Goal: Transaction & Acquisition: Purchase product/service

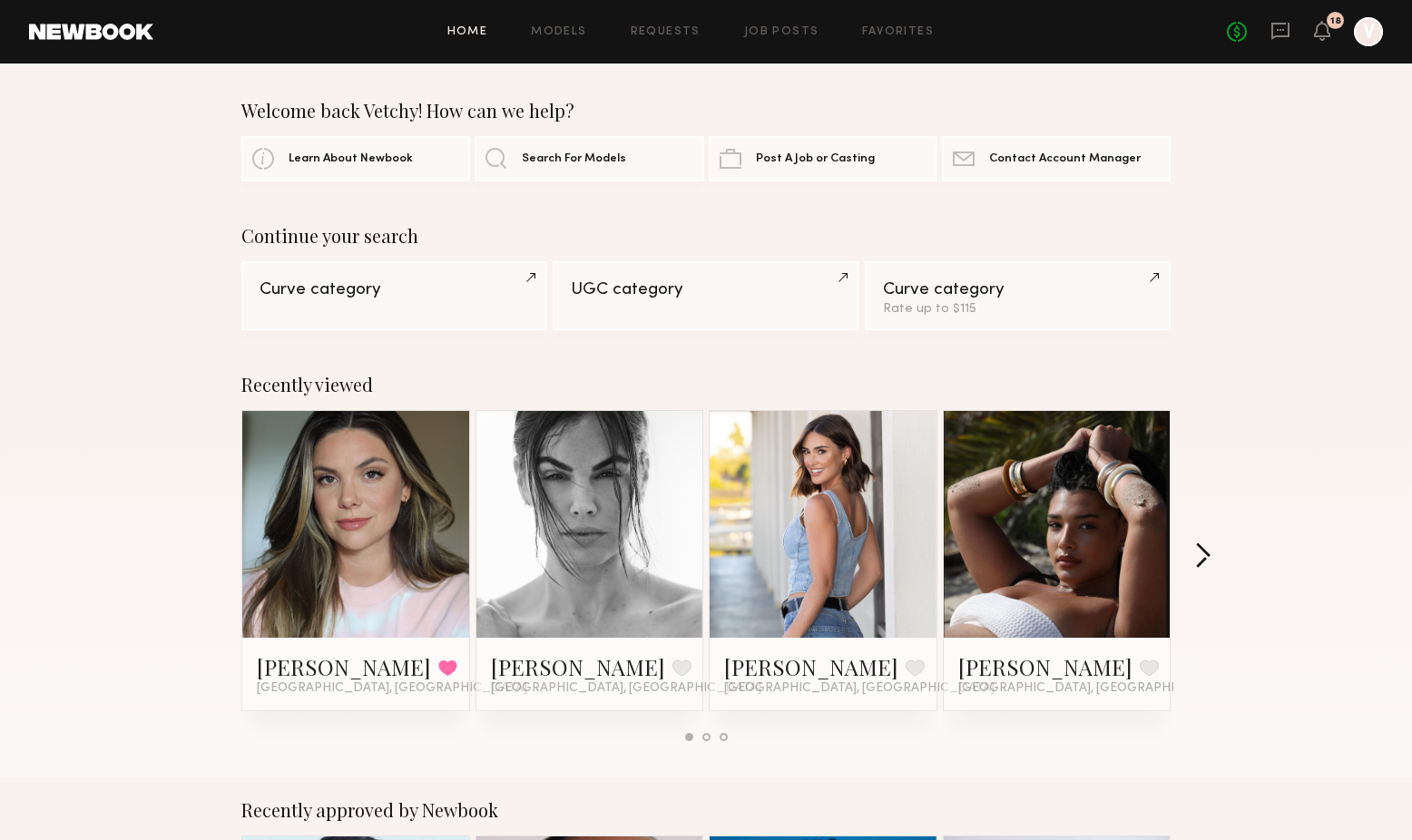
click at [1206, 551] on button "button" at bounding box center [1202, 558] width 17 height 30
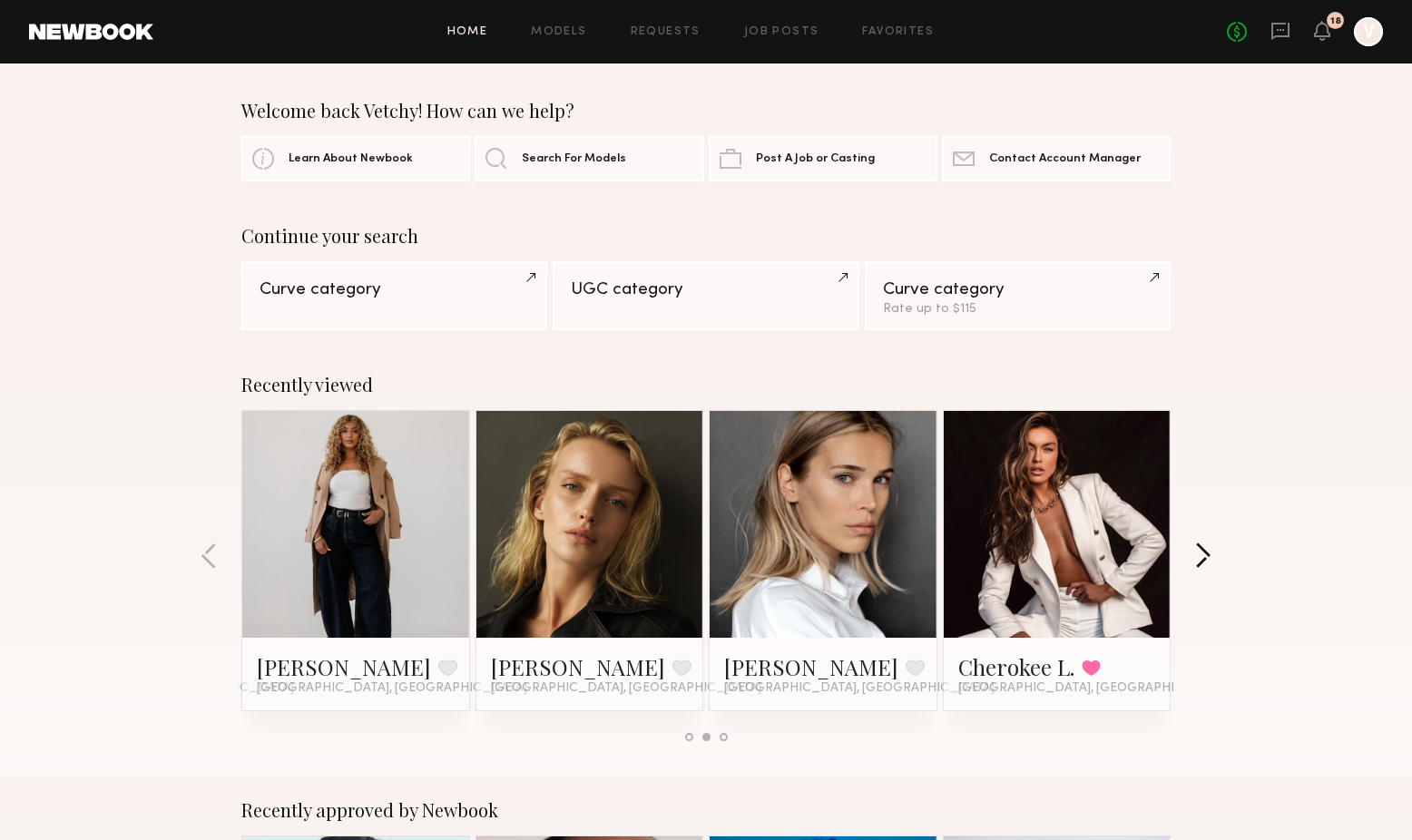
click at [1206, 550] on button "button" at bounding box center [1202, 558] width 17 height 30
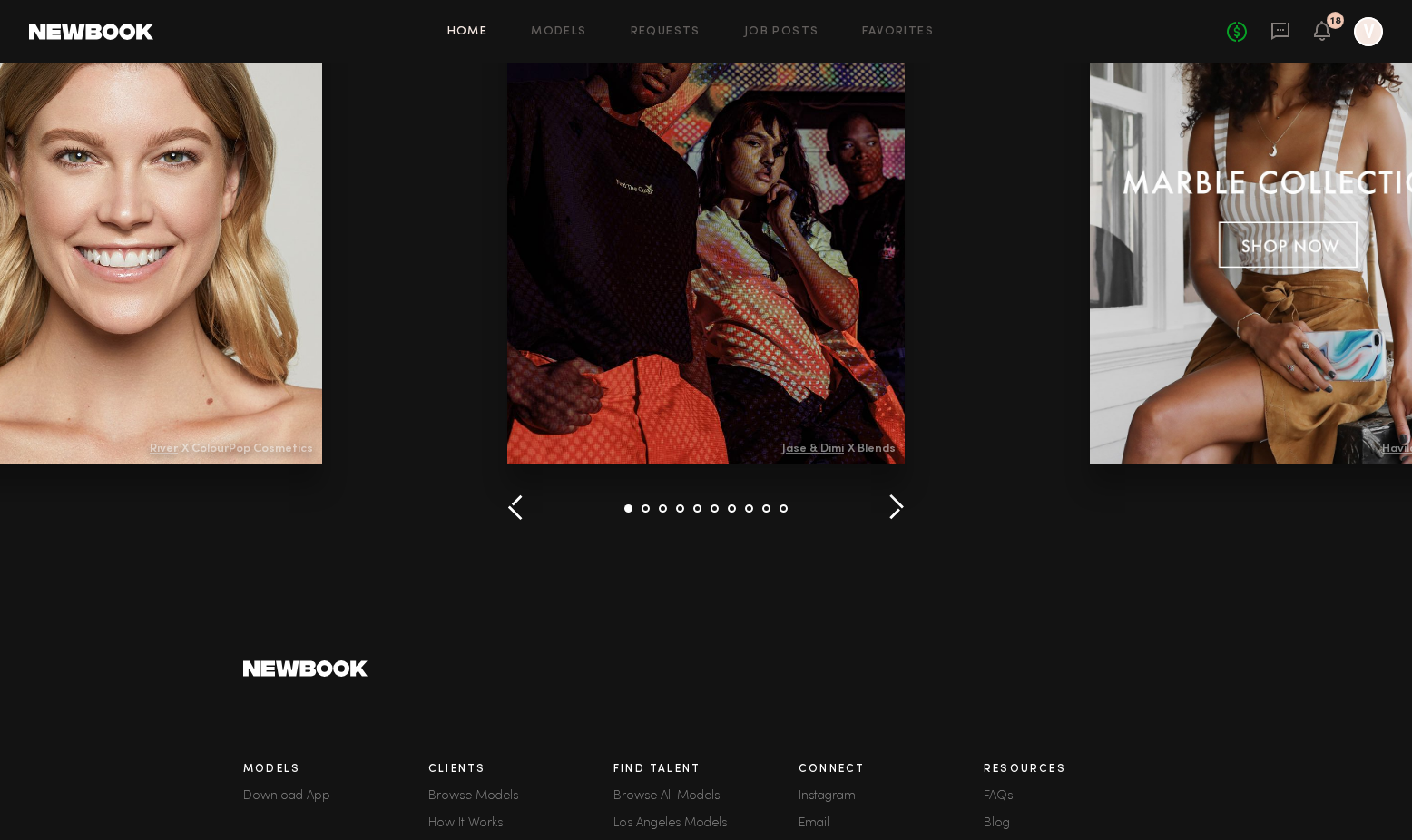
scroll to position [2461, 0]
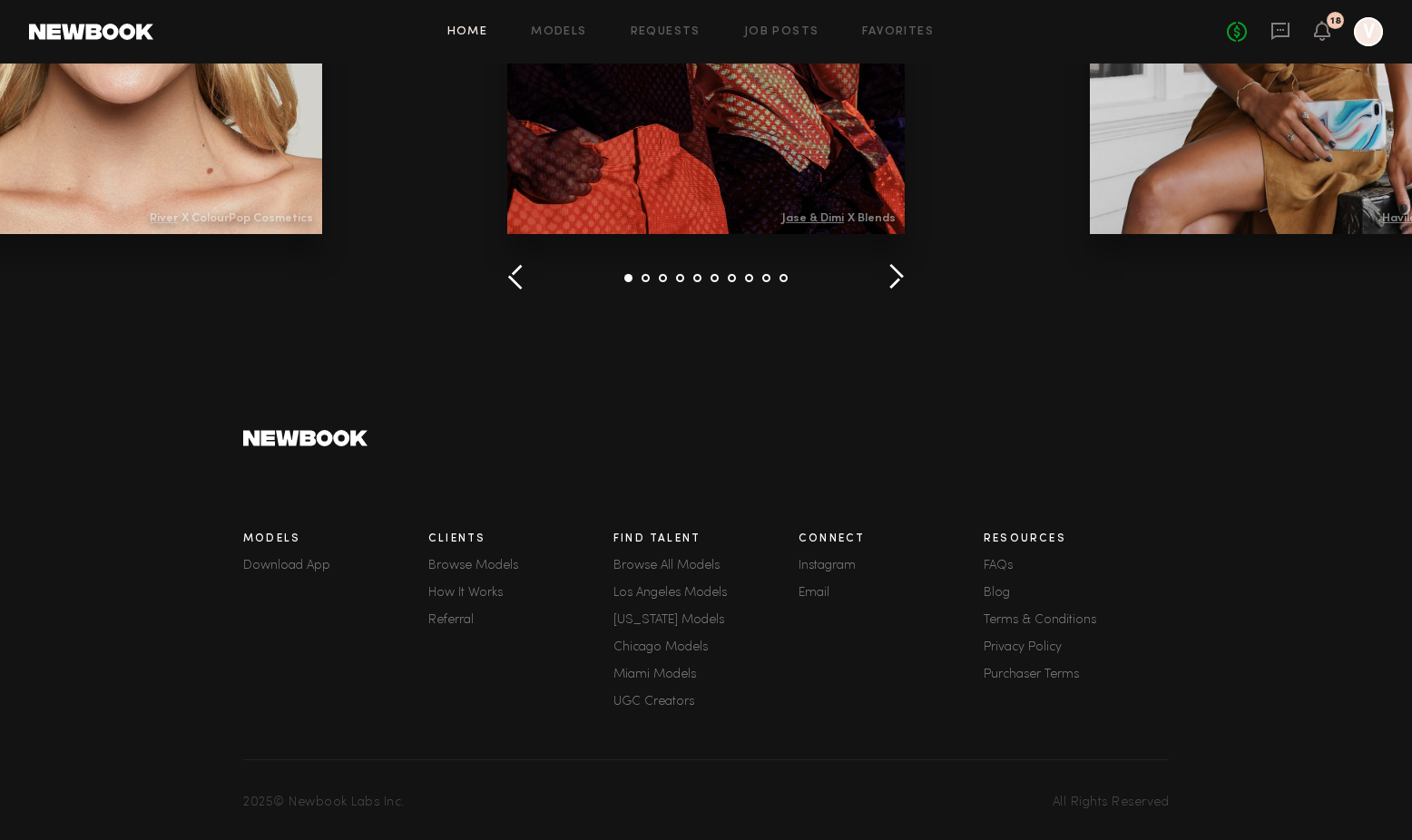
click at [895, 288] on button "button" at bounding box center [896, 278] width 17 height 30
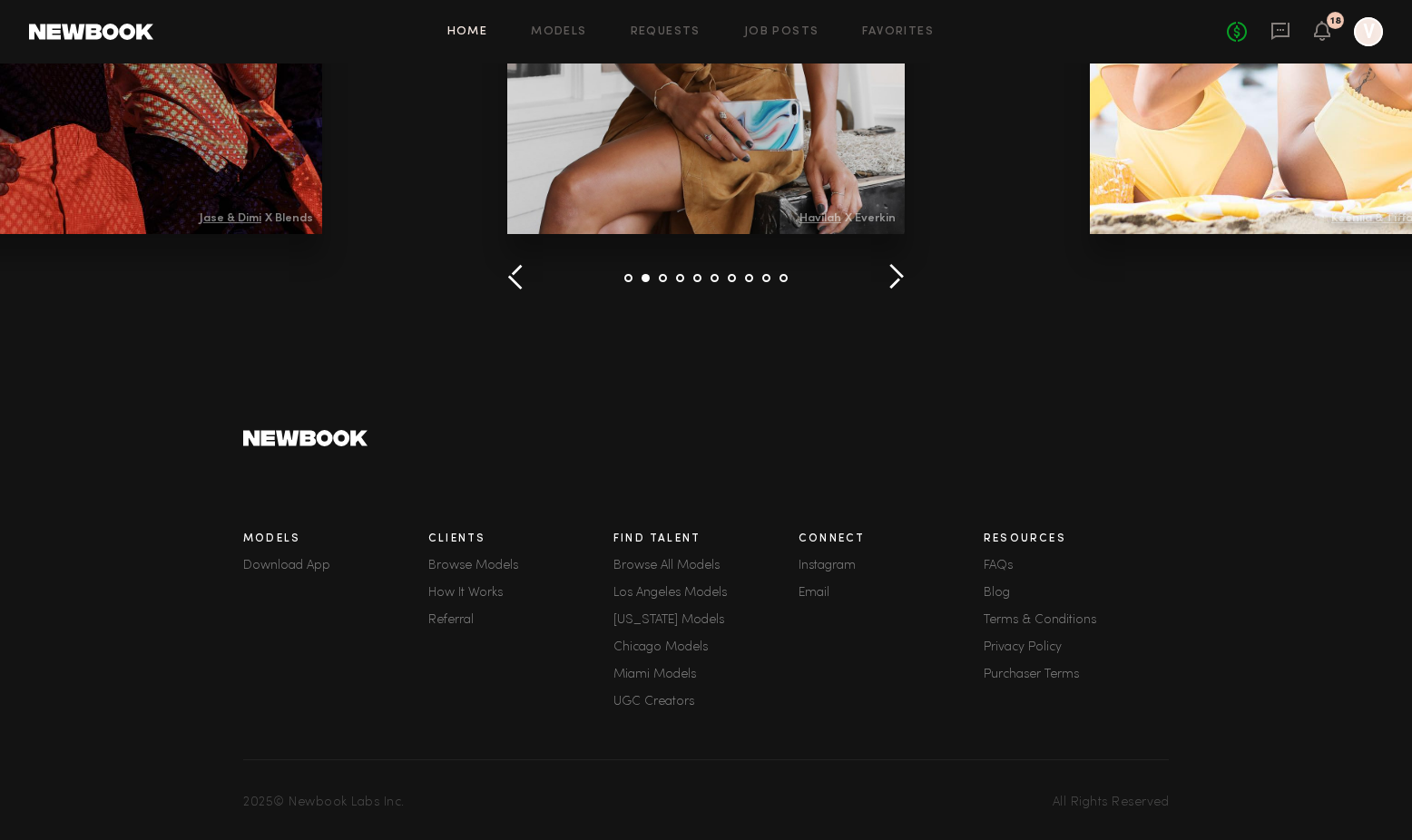
click at [895, 288] on button "button" at bounding box center [896, 278] width 17 height 30
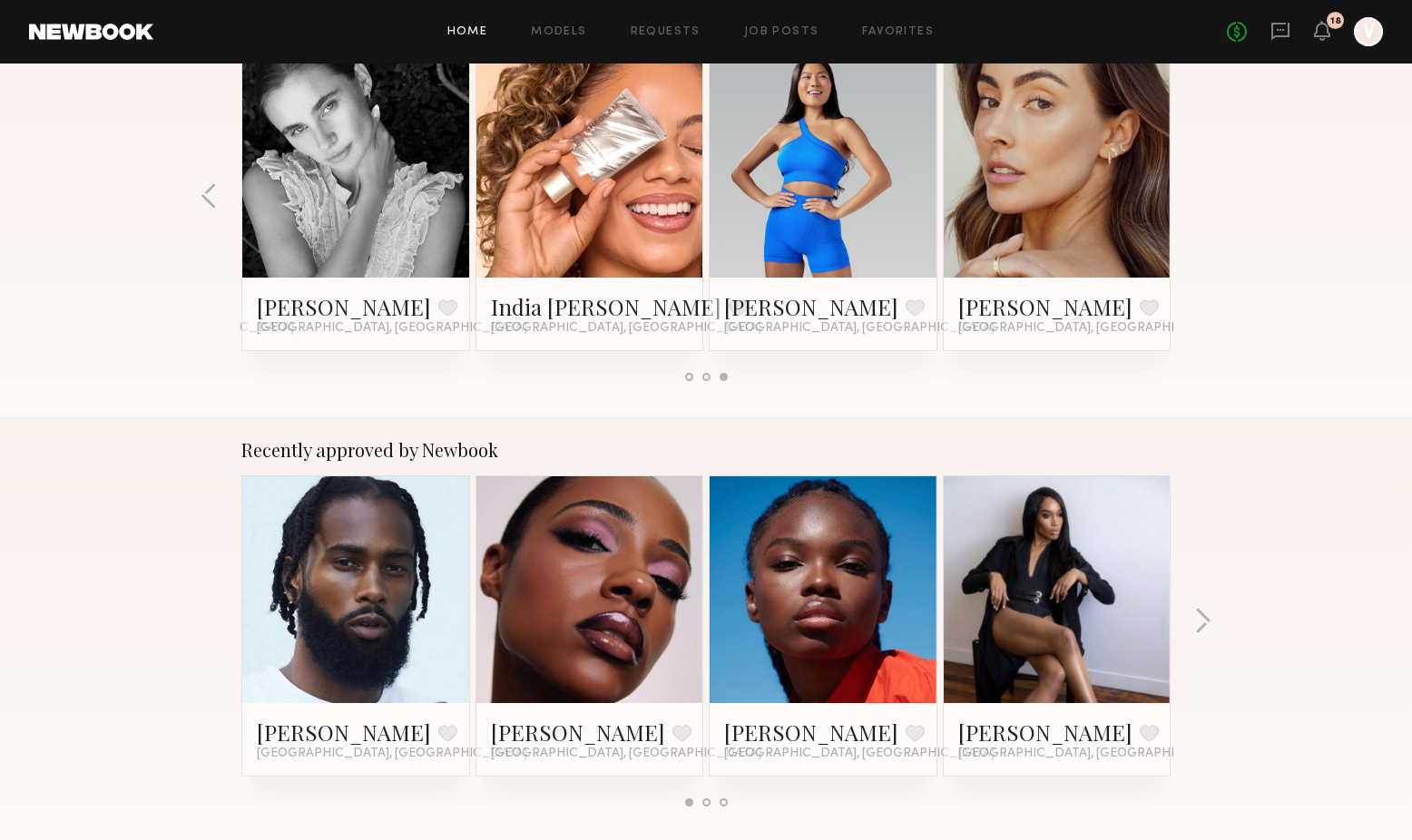
scroll to position [0, 0]
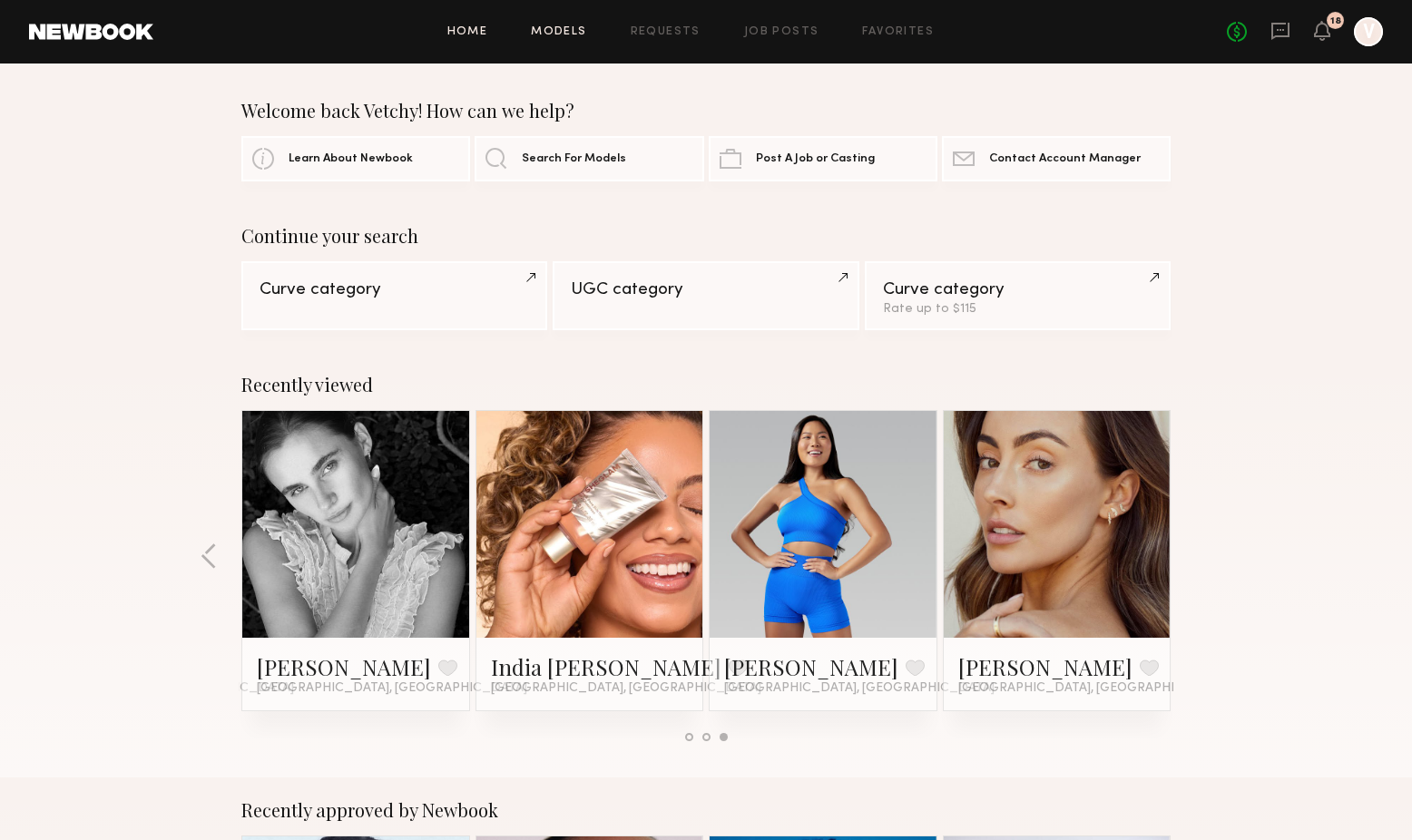
click at [559, 34] on link "Models" at bounding box center [559, 32] width 55 height 11
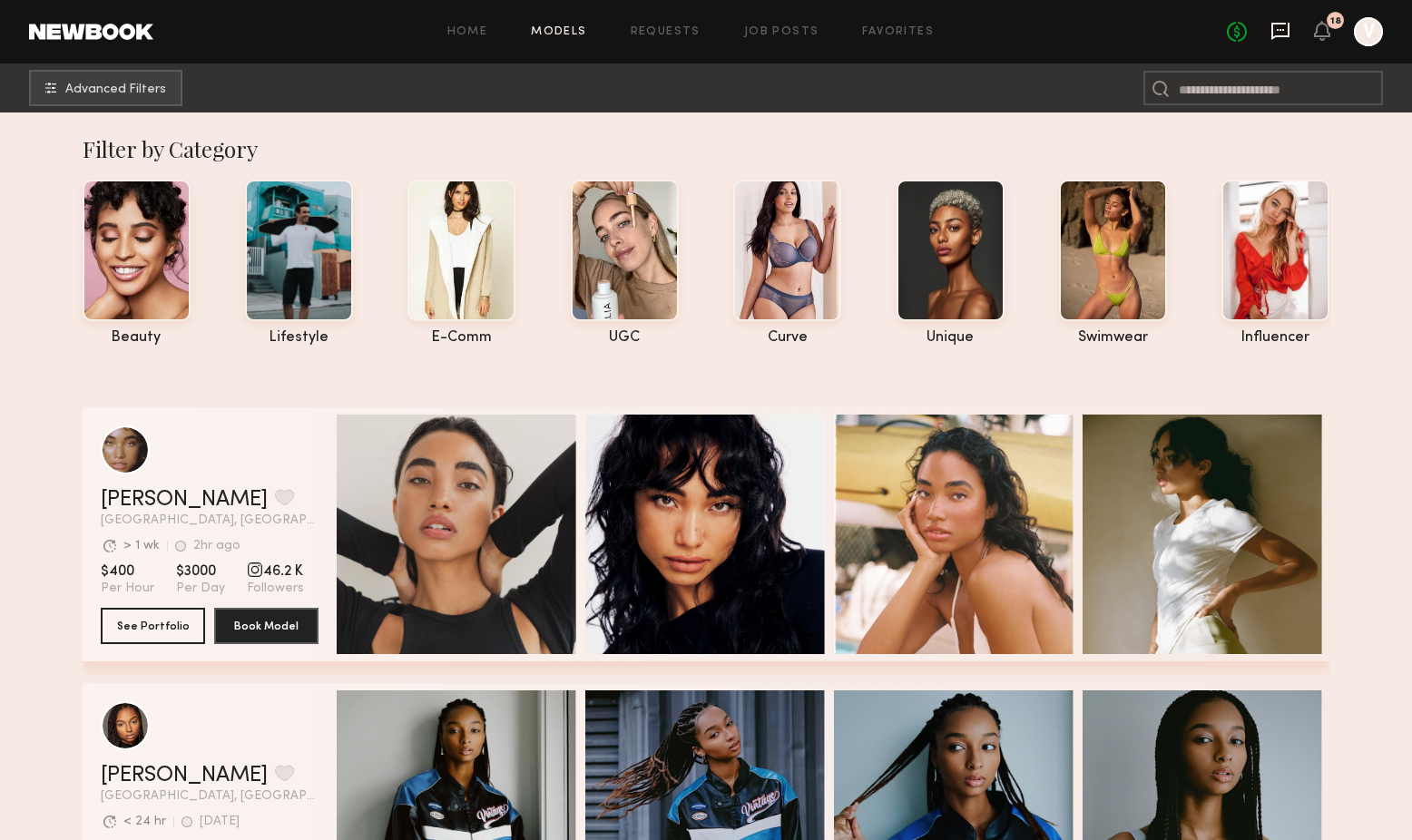
click at [1276, 33] on icon at bounding box center [1280, 30] width 20 height 20
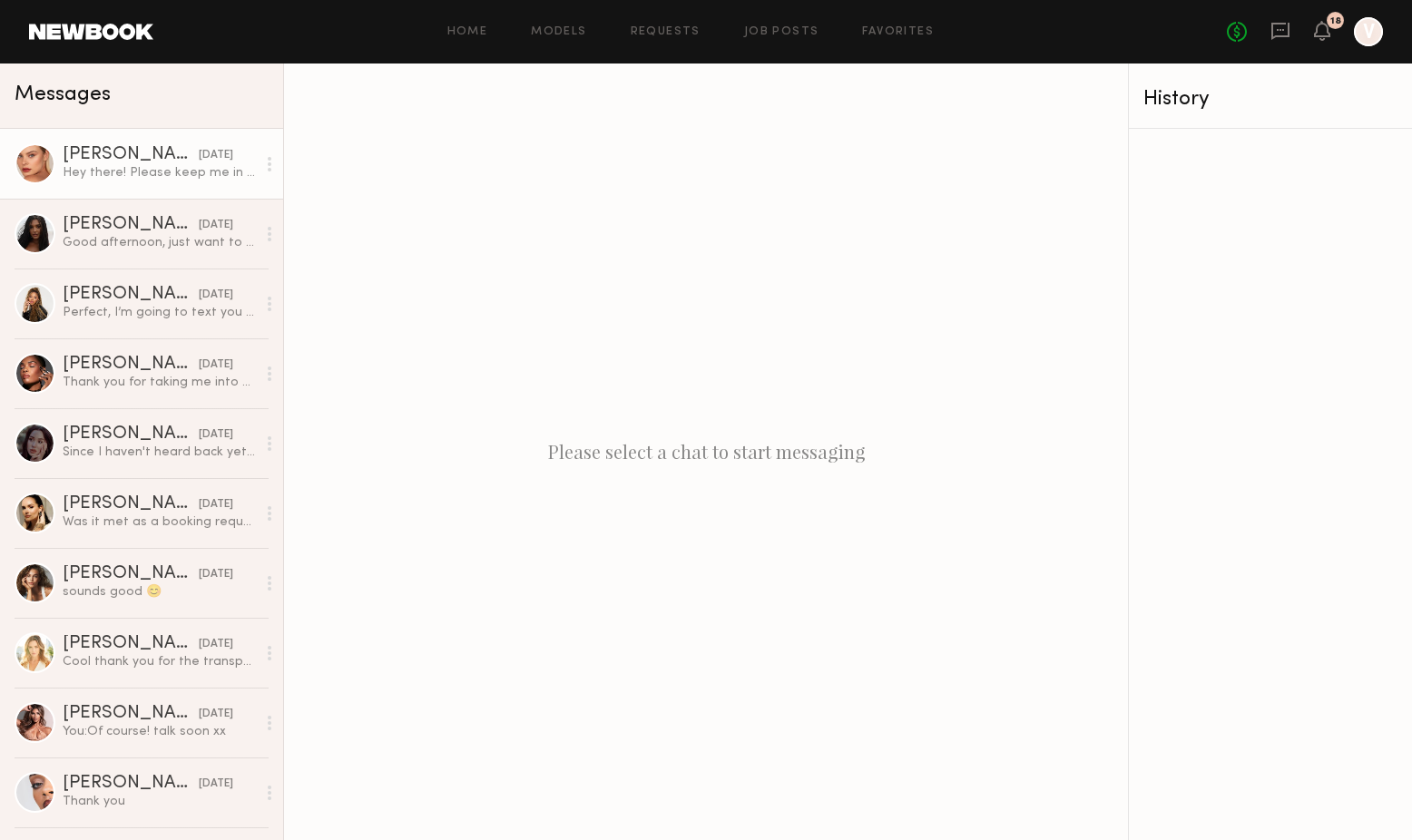
click at [137, 178] on div "Hey there! Please keep me in mind for future castings. Would love to work with …" at bounding box center [159, 173] width 193 height 17
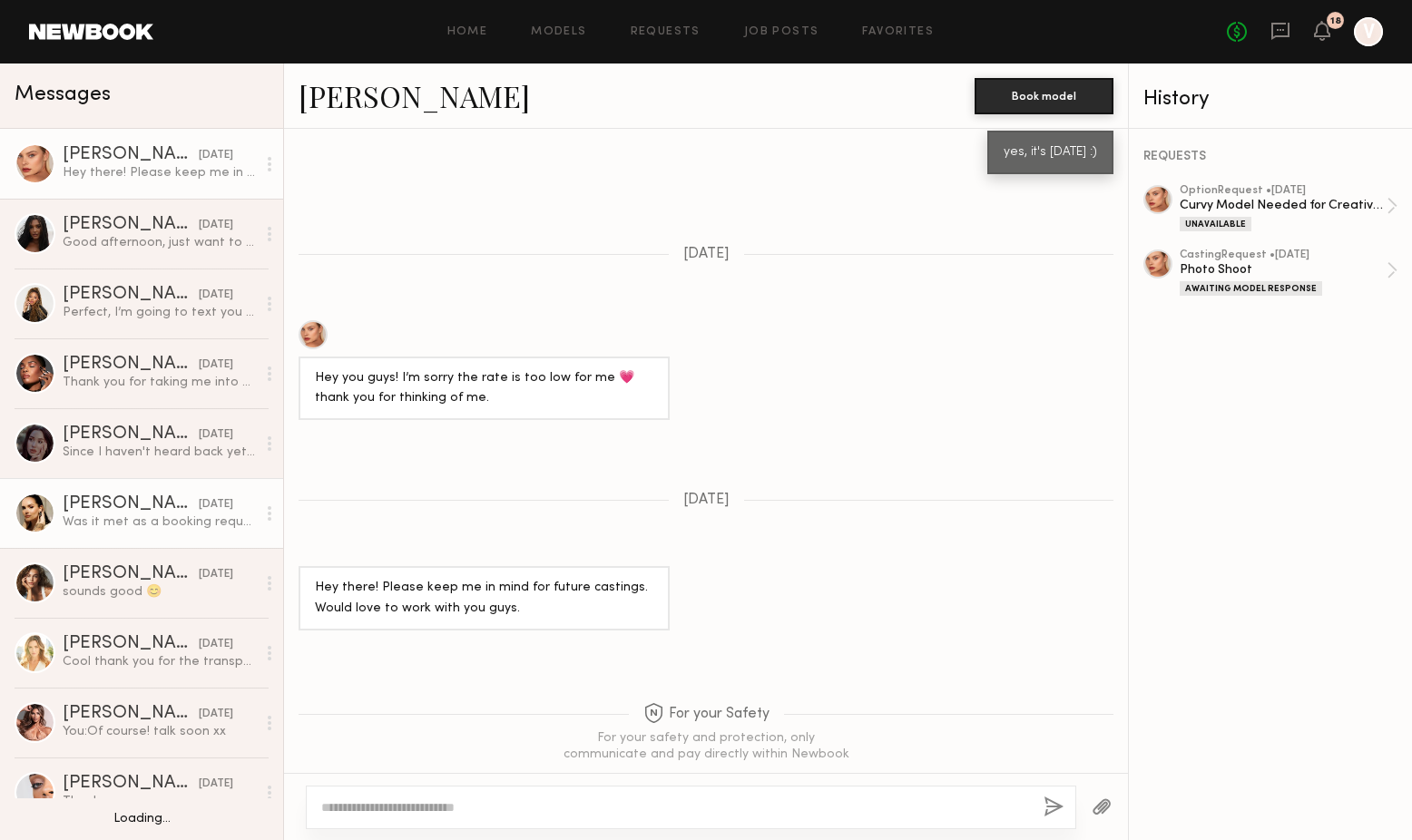
scroll to position [14, 0]
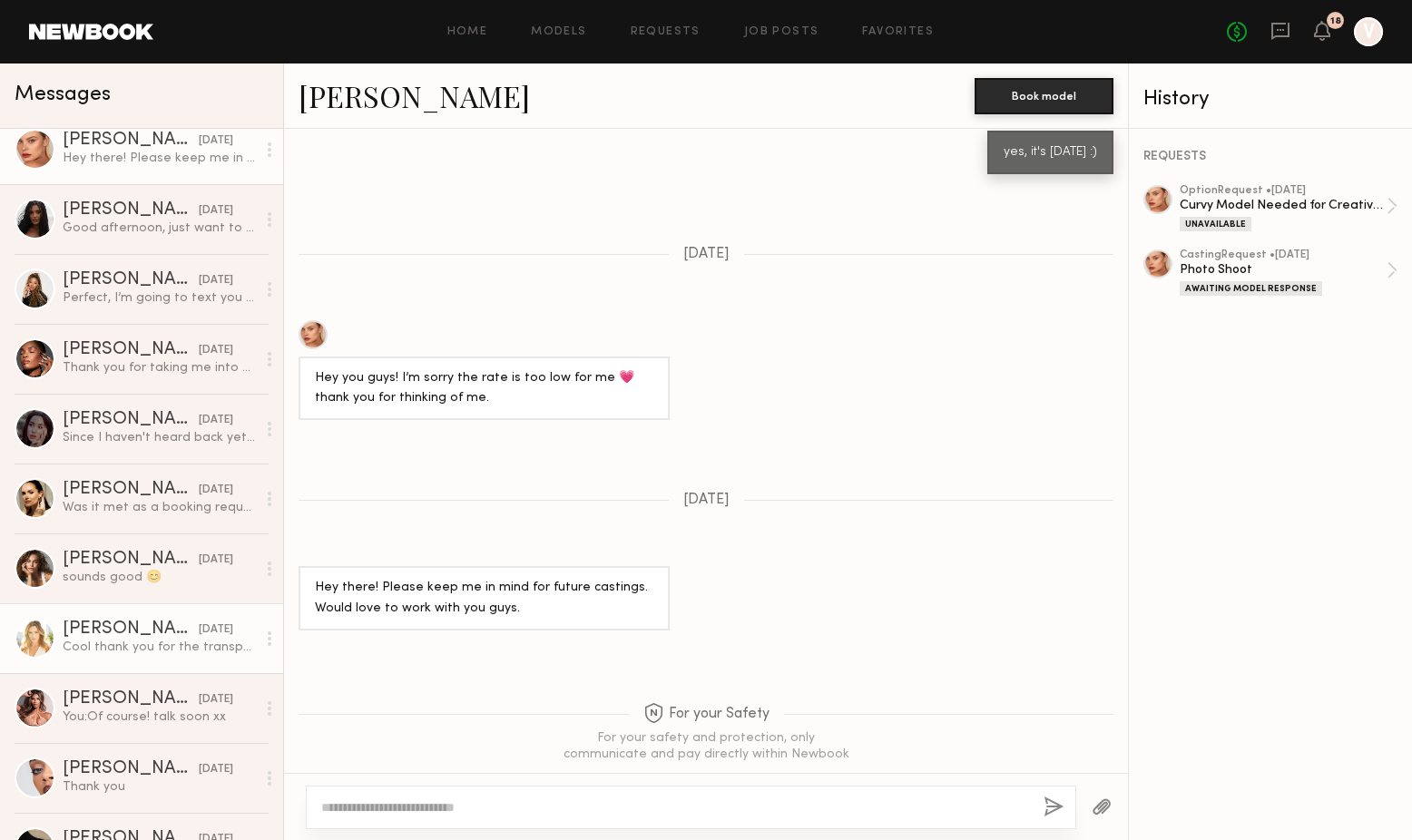
click at [97, 634] on div "[PERSON_NAME]" at bounding box center [130, 629] width 136 height 18
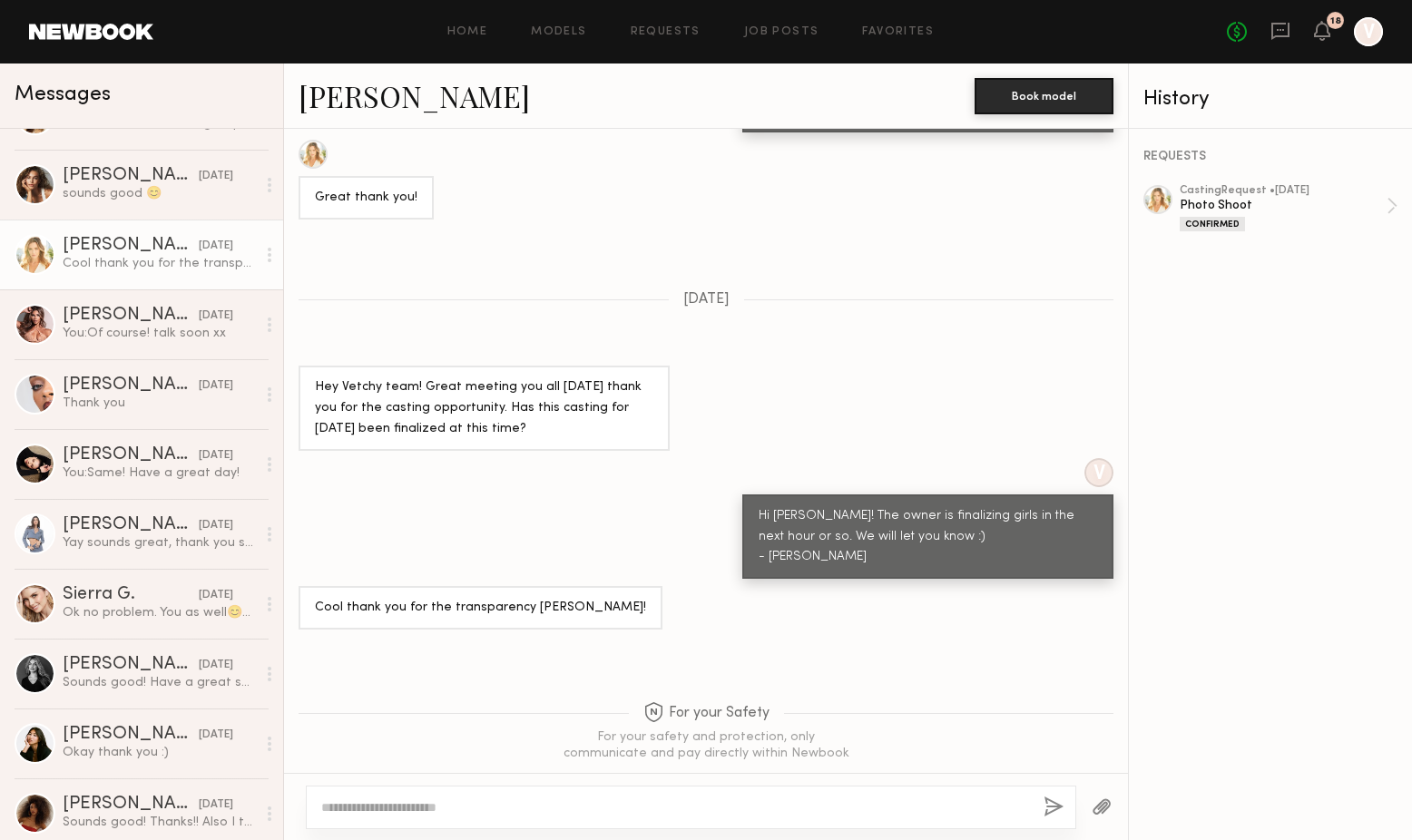
scroll to position [413, 0]
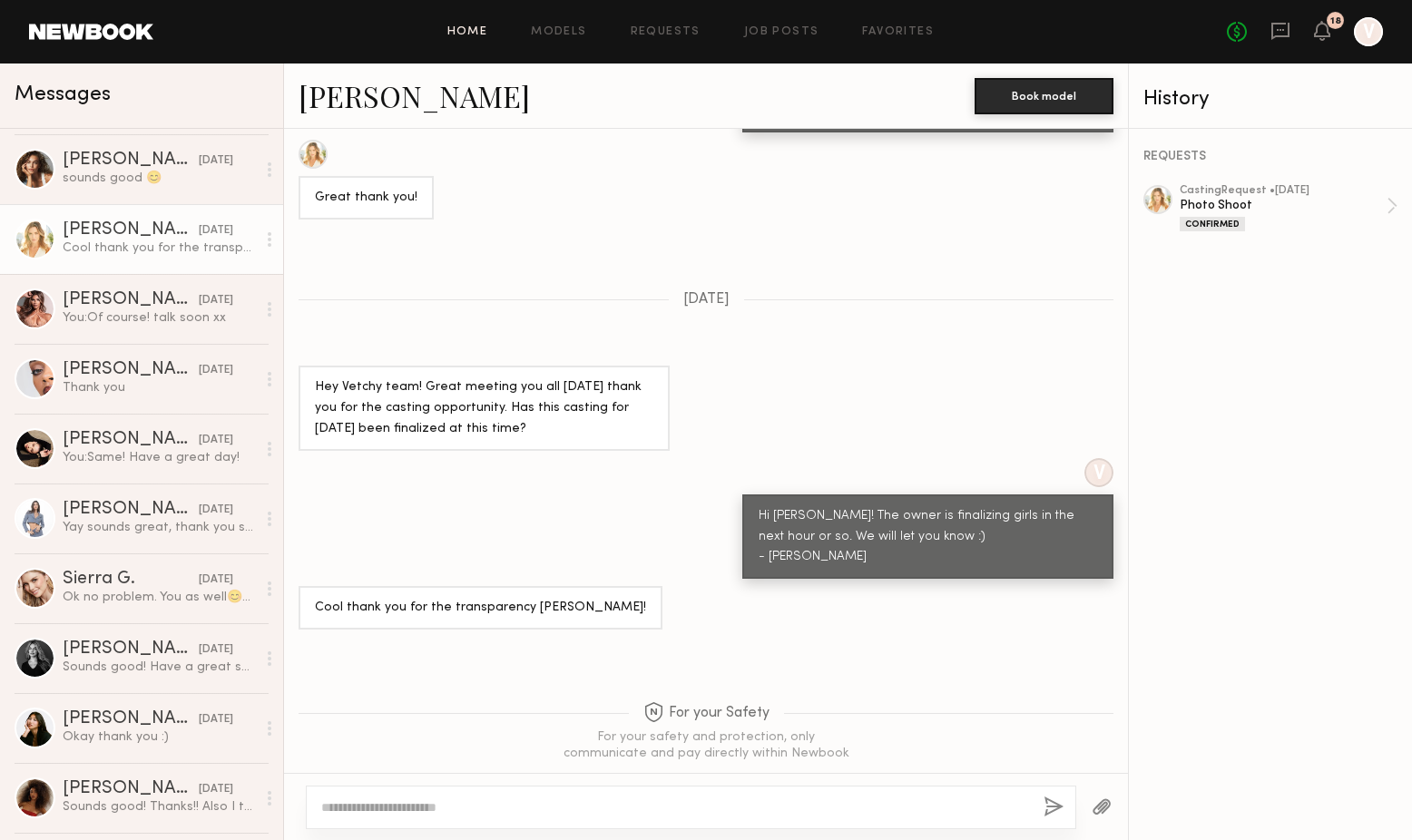
click at [474, 28] on link "Home" at bounding box center [467, 32] width 41 height 11
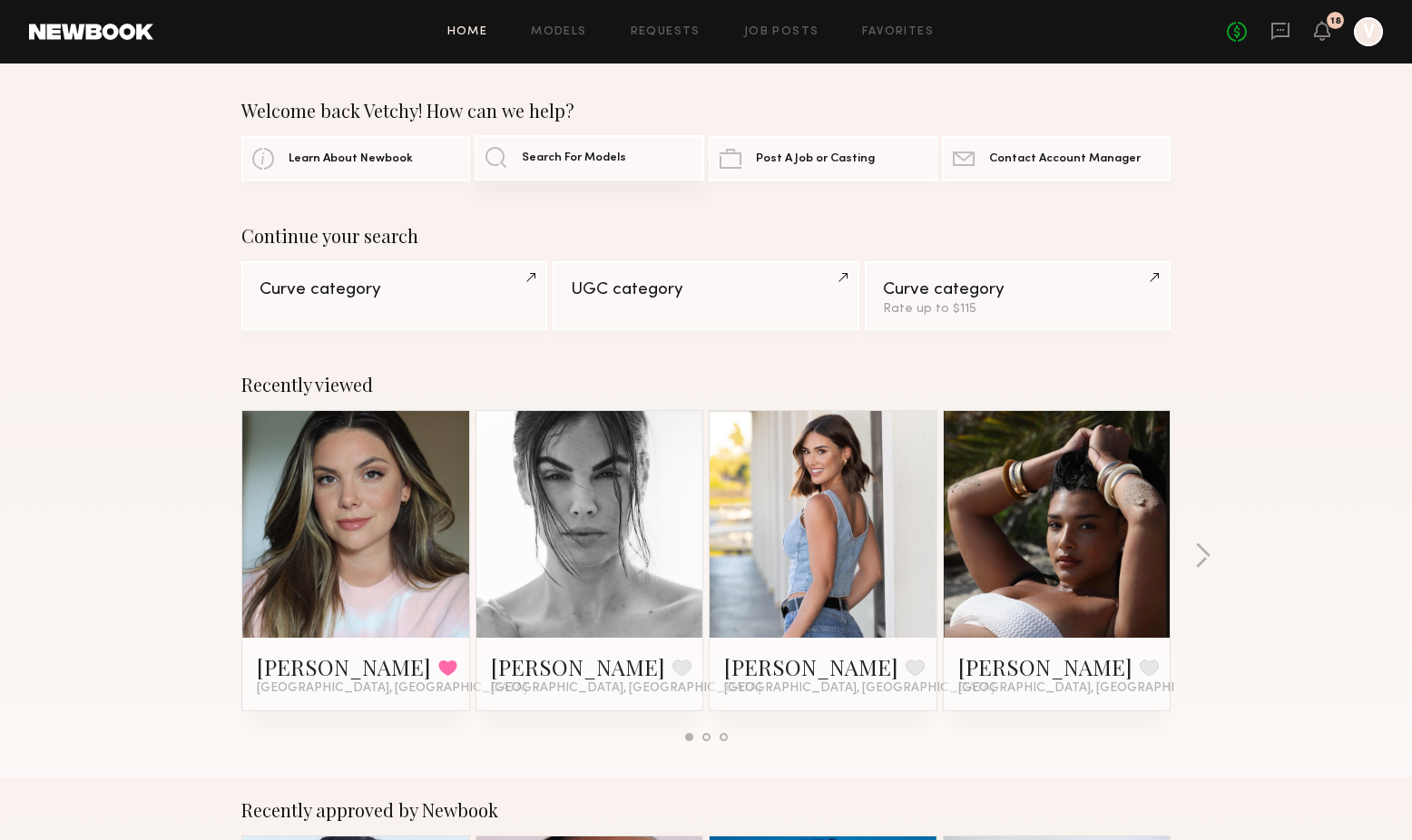
click at [556, 163] on span "Search For Models" at bounding box center [574, 158] width 105 height 11
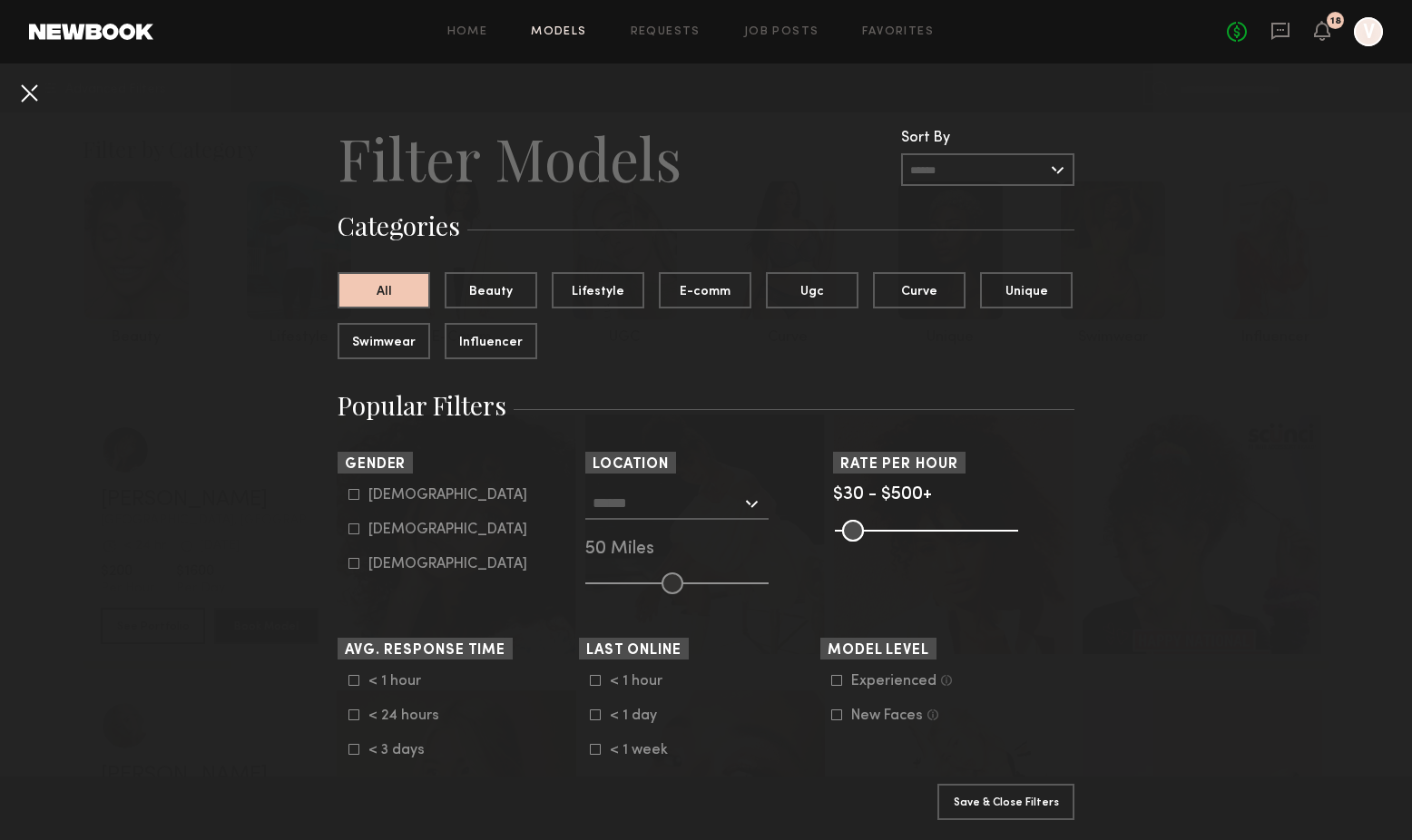
click at [24, 86] on button at bounding box center [29, 92] width 29 height 29
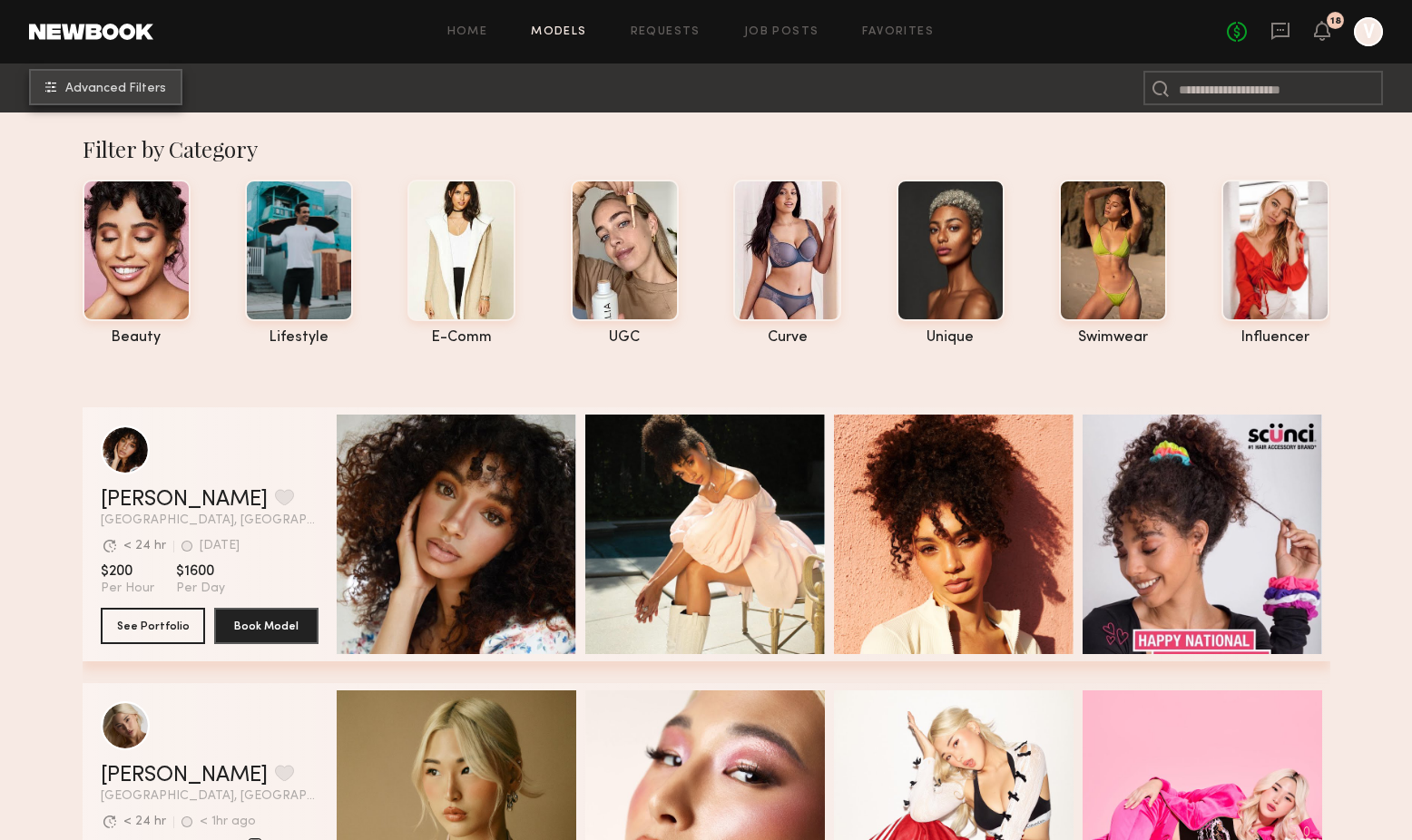
click at [103, 89] on span "Advanced Filters" at bounding box center [116, 88] width 101 height 12
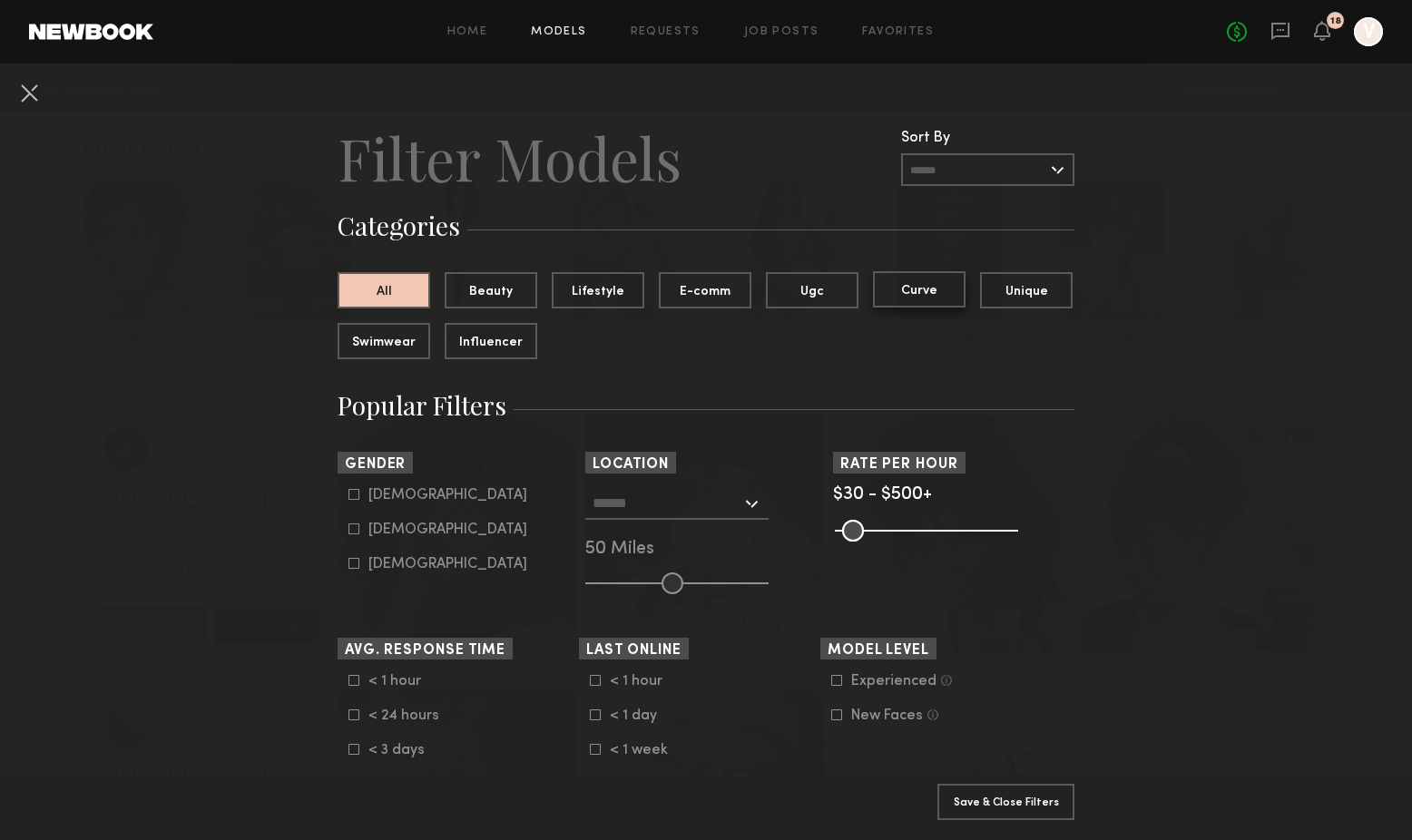
click at [930, 291] on button "Curve" at bounding box center [919, 289] width 92 height 36
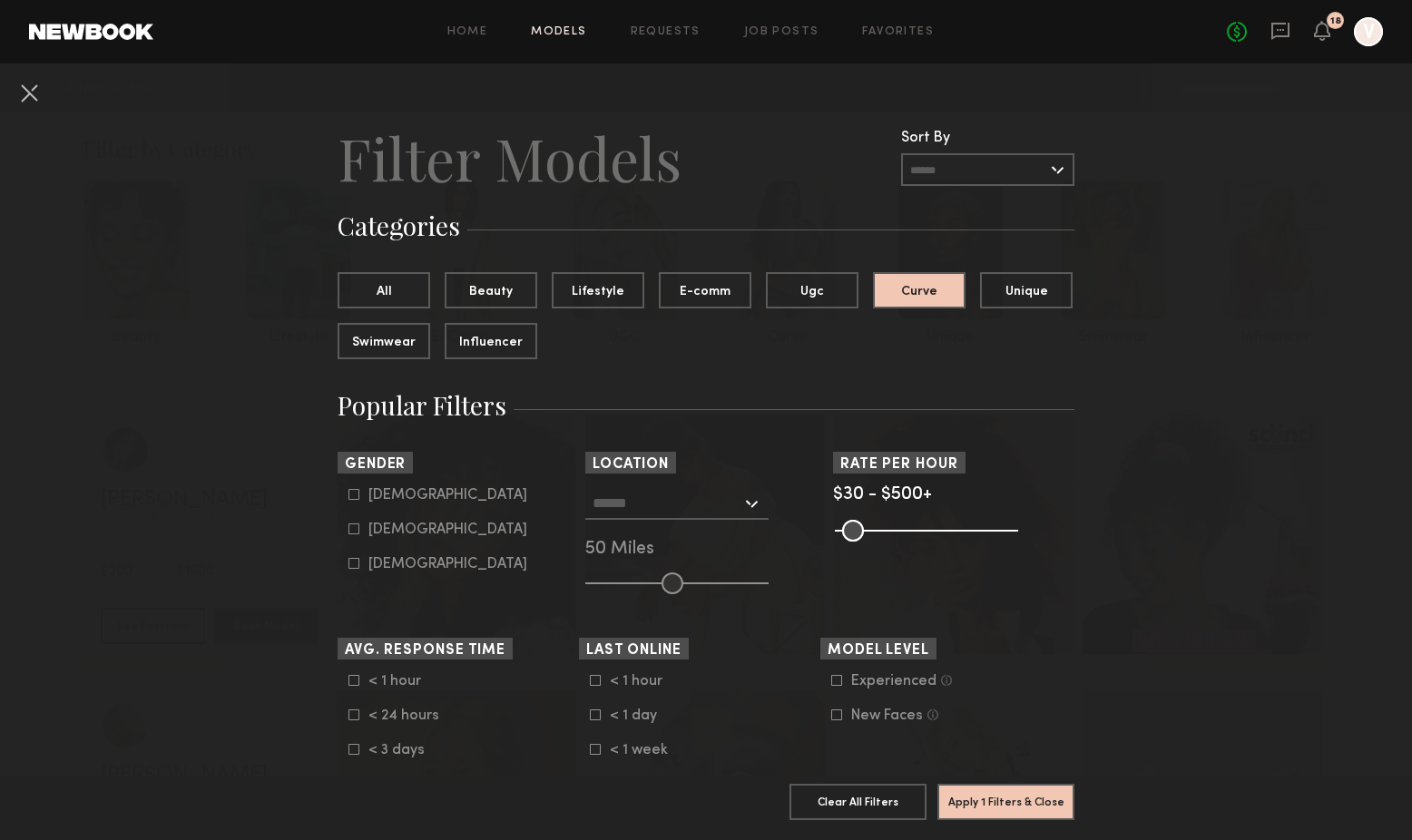
click at [674, 510] on input "text" at bounding box center [666, 503] width 149 height 30
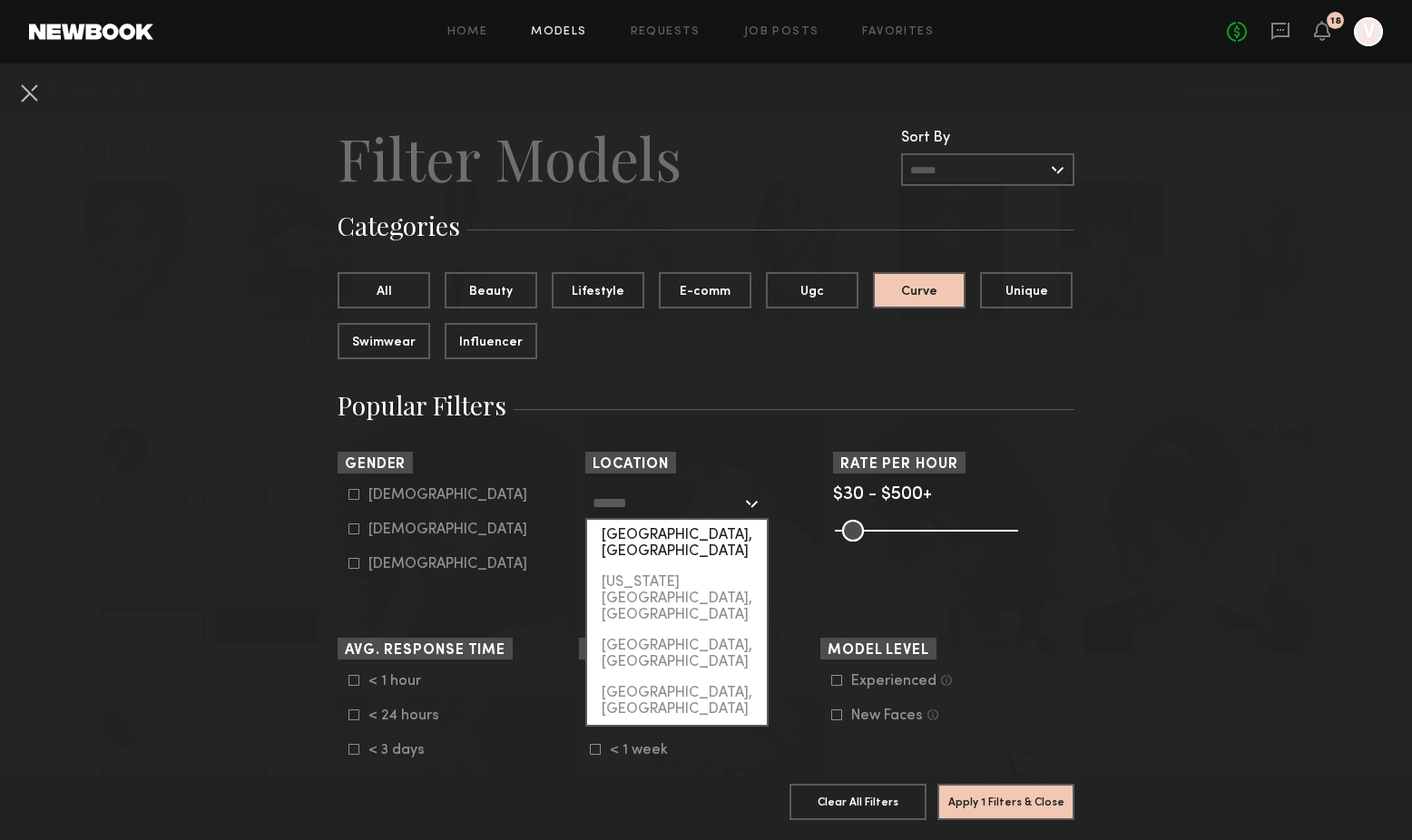
click at [659, 539] on div "[GEOGRAPHIC_DATA], [GEOGRAPHIC_DATA]" at bounding box center [677, 544] width 180 height 48
type input "**********"
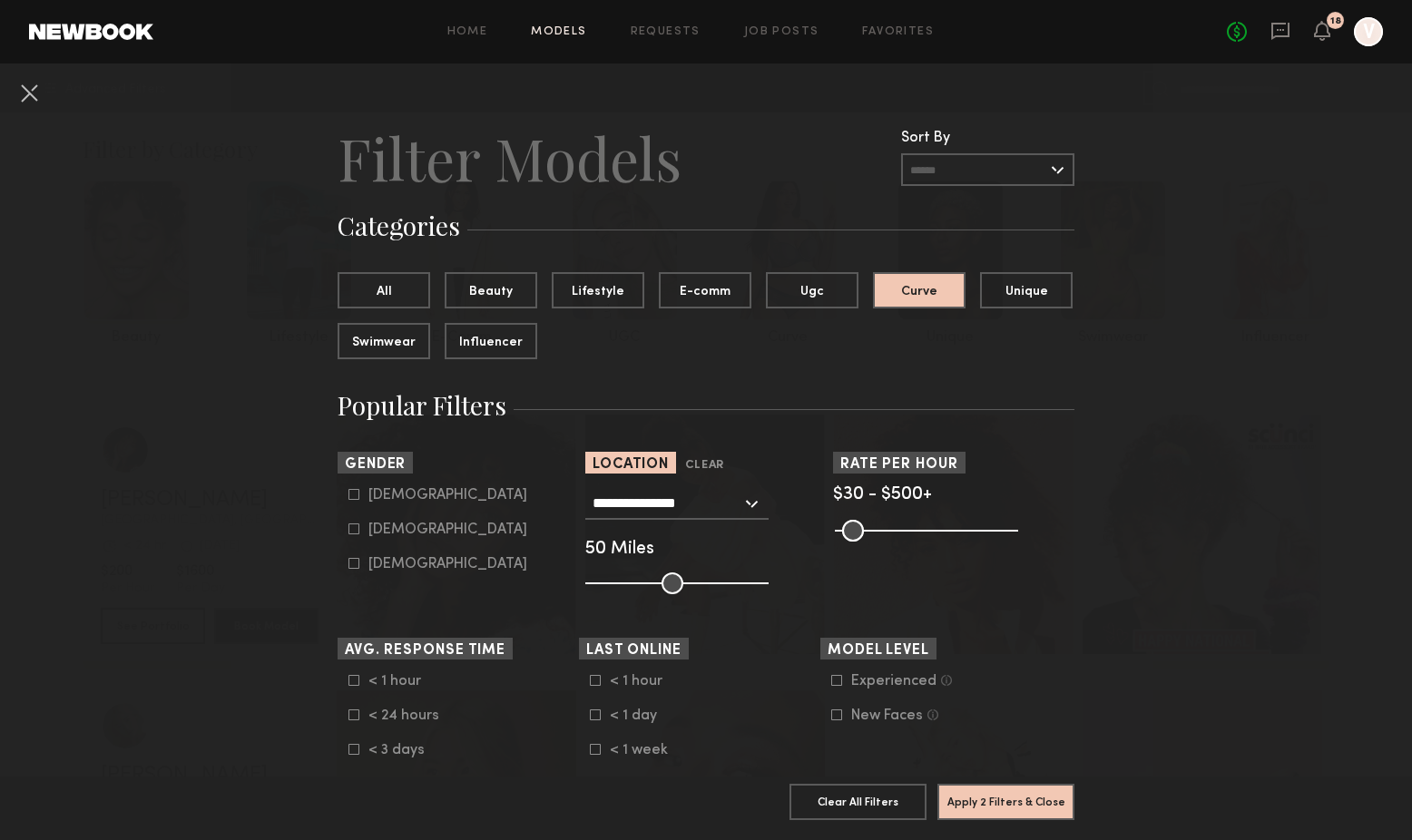
click at [407, 533] on div "Female" at bounding box center [448, 529] width 159 height 10
type input "**"
click at [1021, 813] on button "Apply 3 Filters & Close" at bounding box center [1005, 801] width 137 height 36
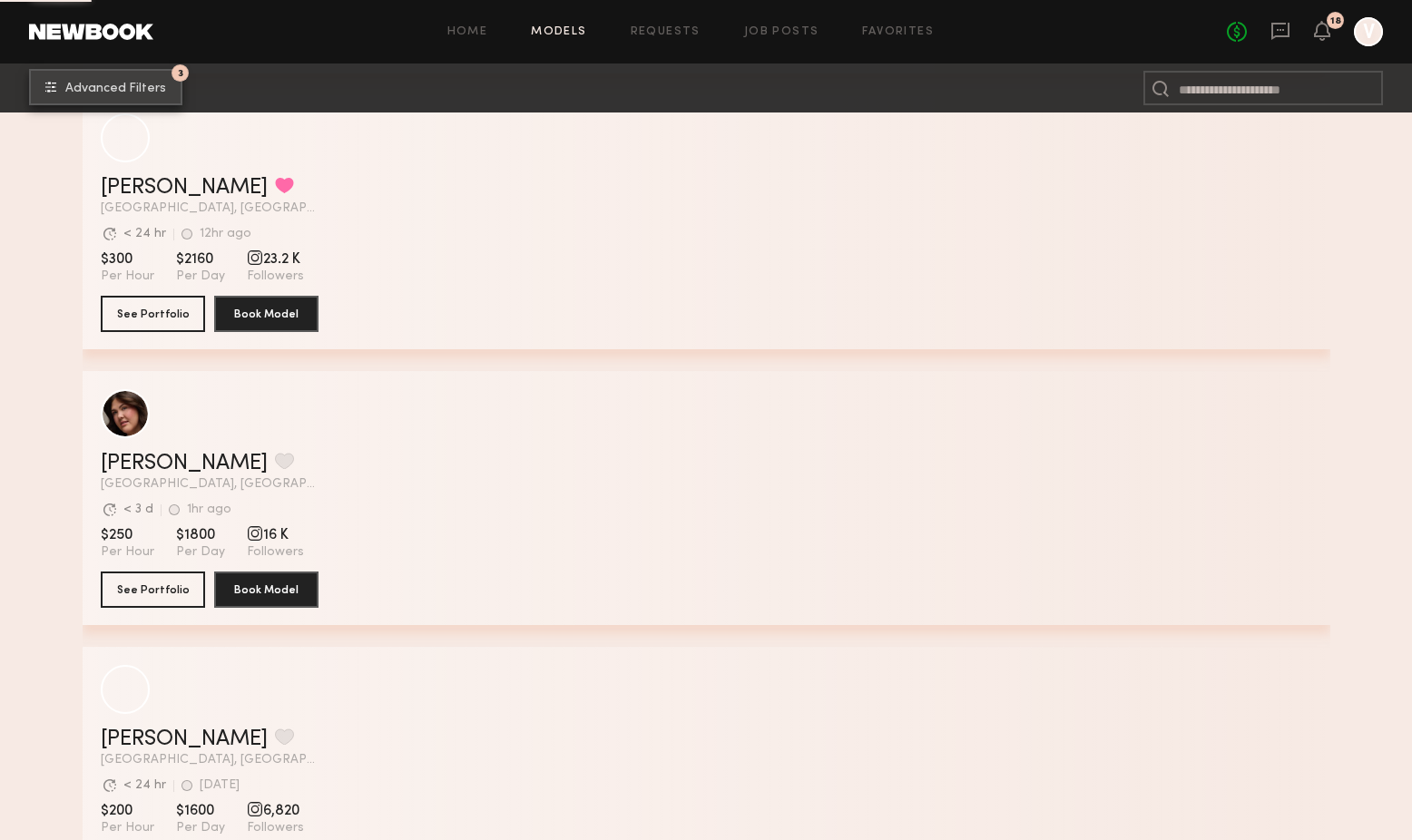
scroll to position [1966, 0]
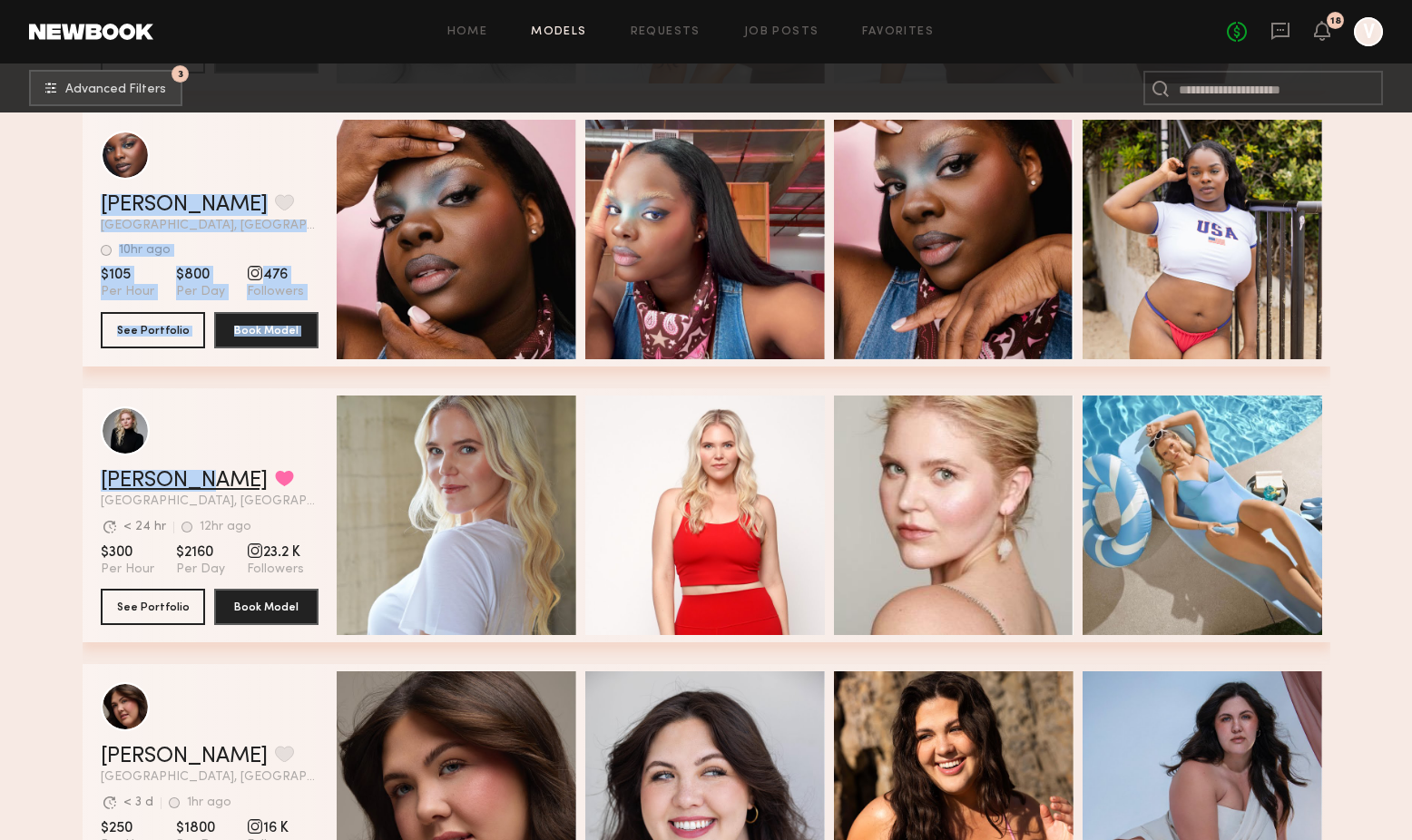
drag, startPoint x: 81, startPoint y: 477, endPoint x: 182, endPoint y: 482, distance: 101.1
copy div "Kiara L. Favorite Los Angeles, CA Avg. request response time < 1 hr 3d ago Last…"
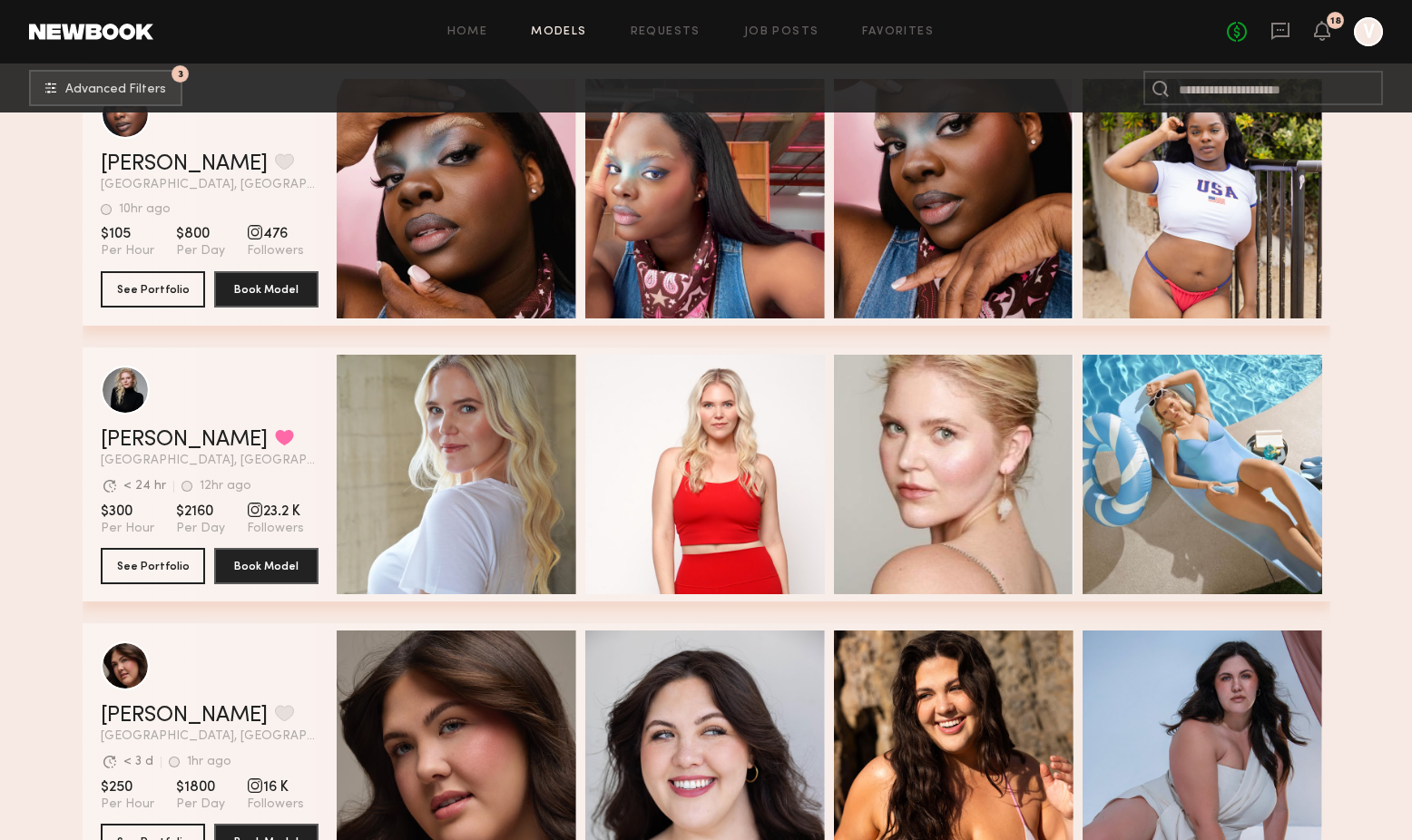
click at [254, 510] on div "grid" at bounding box center [255, 509] width 16 height 16
click at [249, 509] on div "grid" at bounding box center [255, 509] width 16 height 16
click at [135, 561] on button "See Portfolio" at bounding box center [153, 565] width 105 height 36
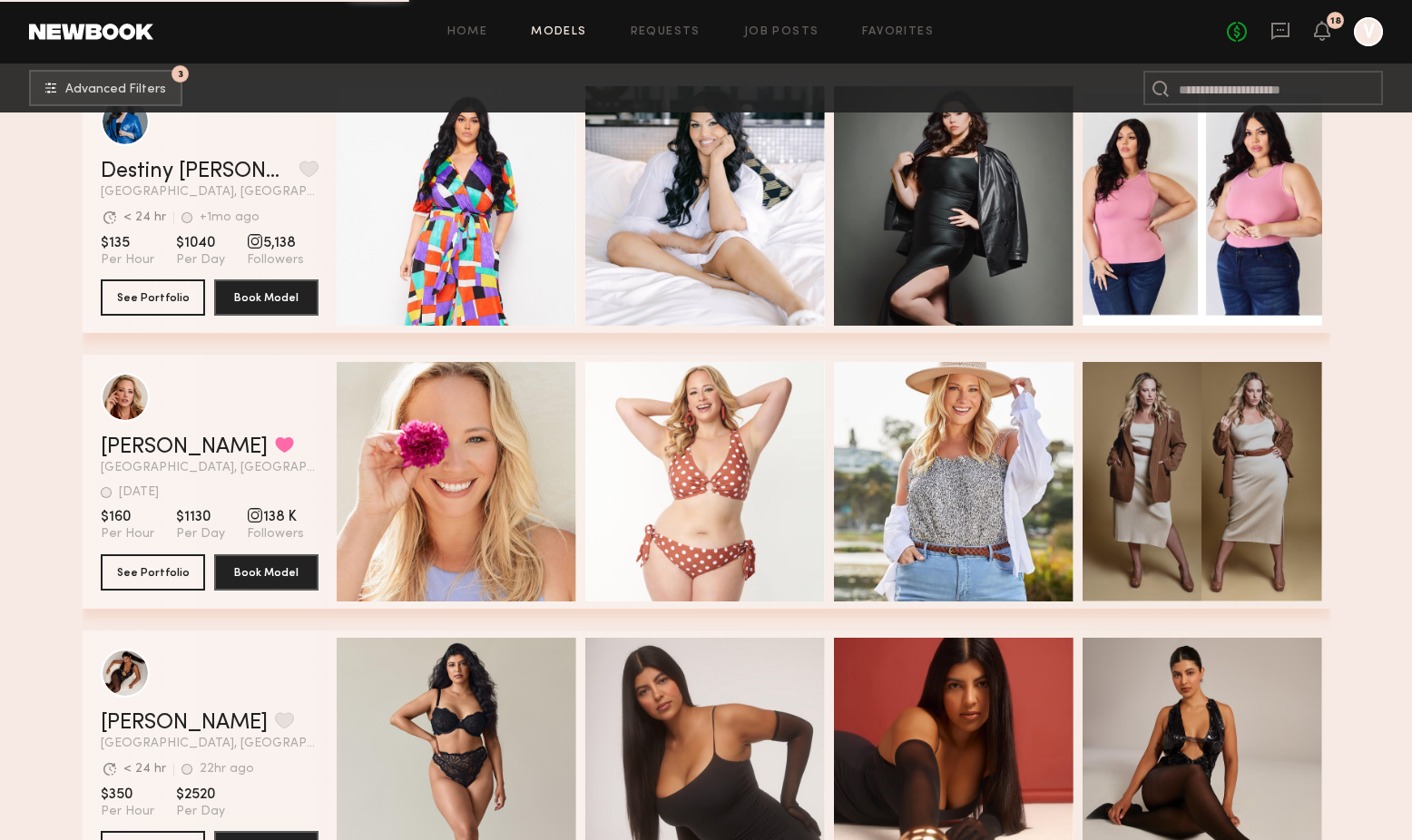
scroll to position [6023, 0]
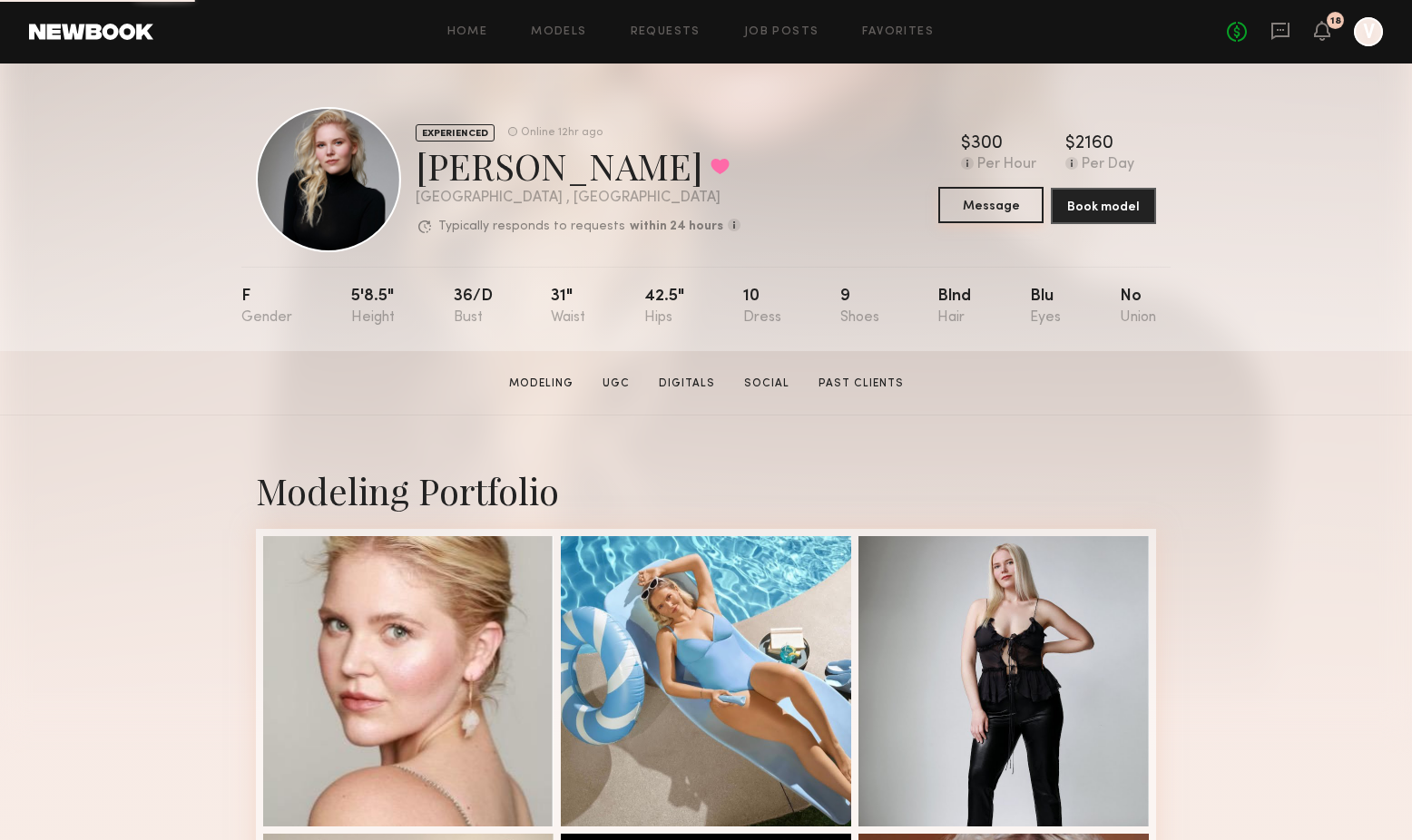
click at [999, 210] on button "Message" at bounding box center [990, 205] width 105 height 36
click at [774, 388] on link "Social" at bounding box center [766, 383] width 60 height 16
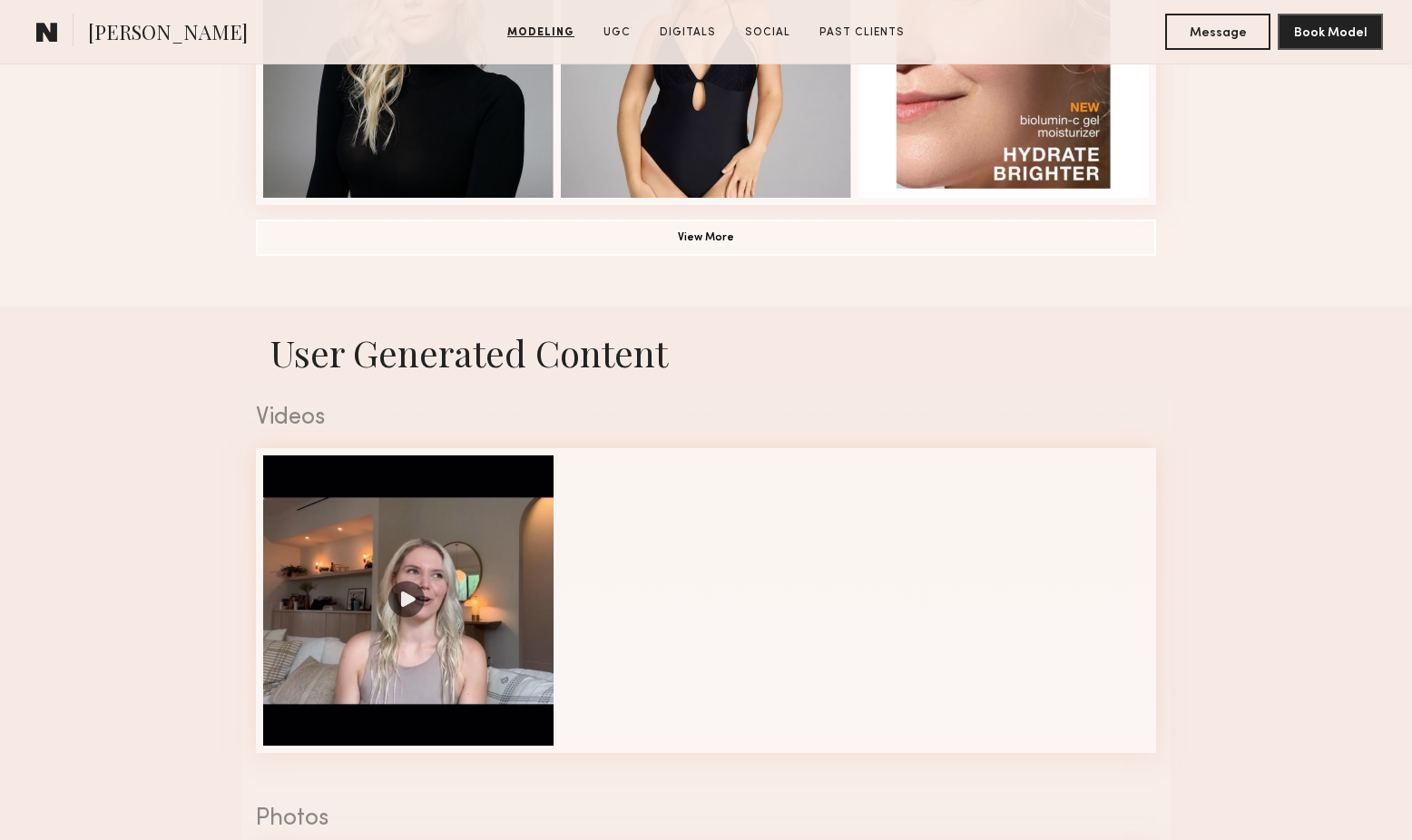
scroll to position [1723, 0]
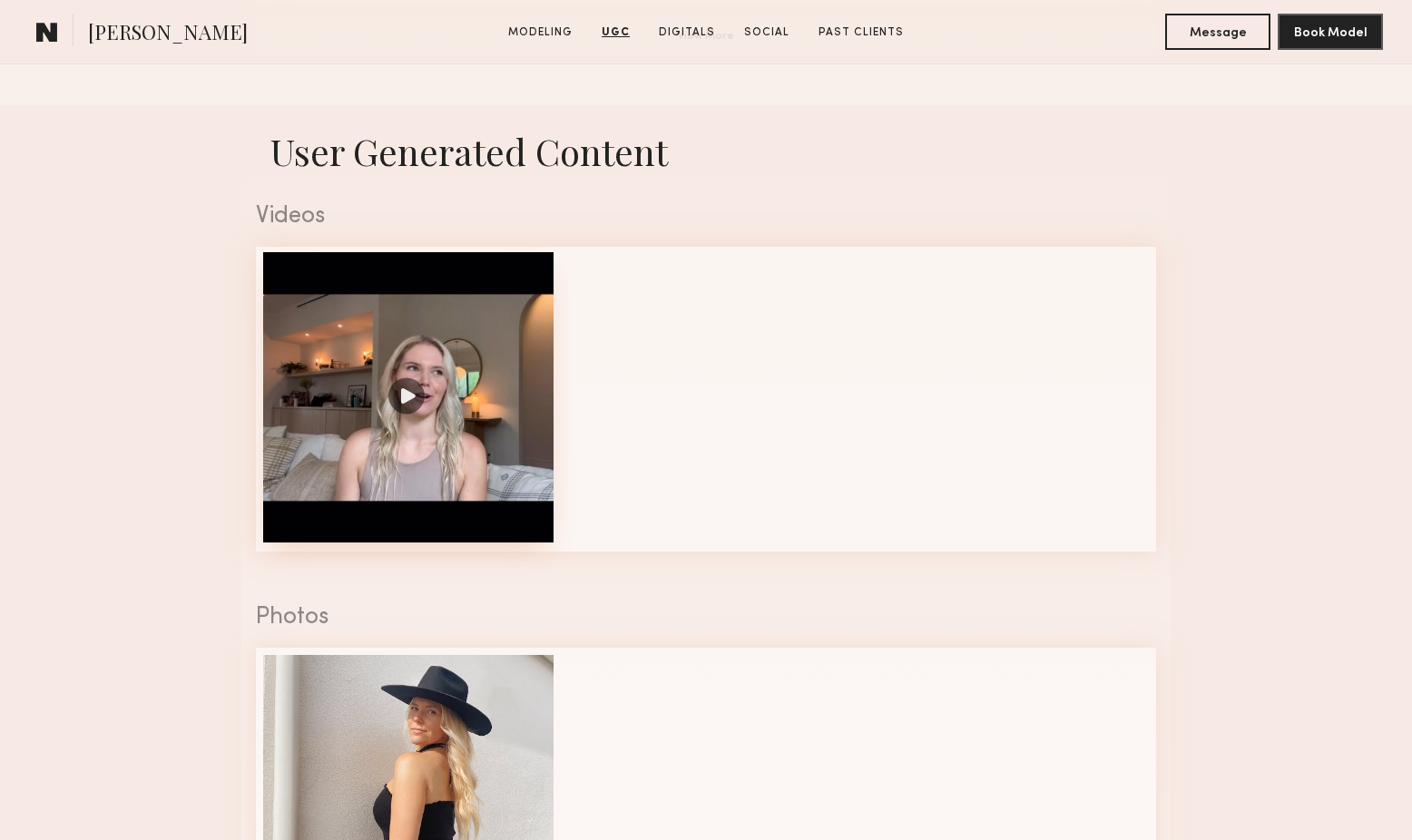
click at [433, 411] on div at bounding box center [409, 397] width 291 height 291
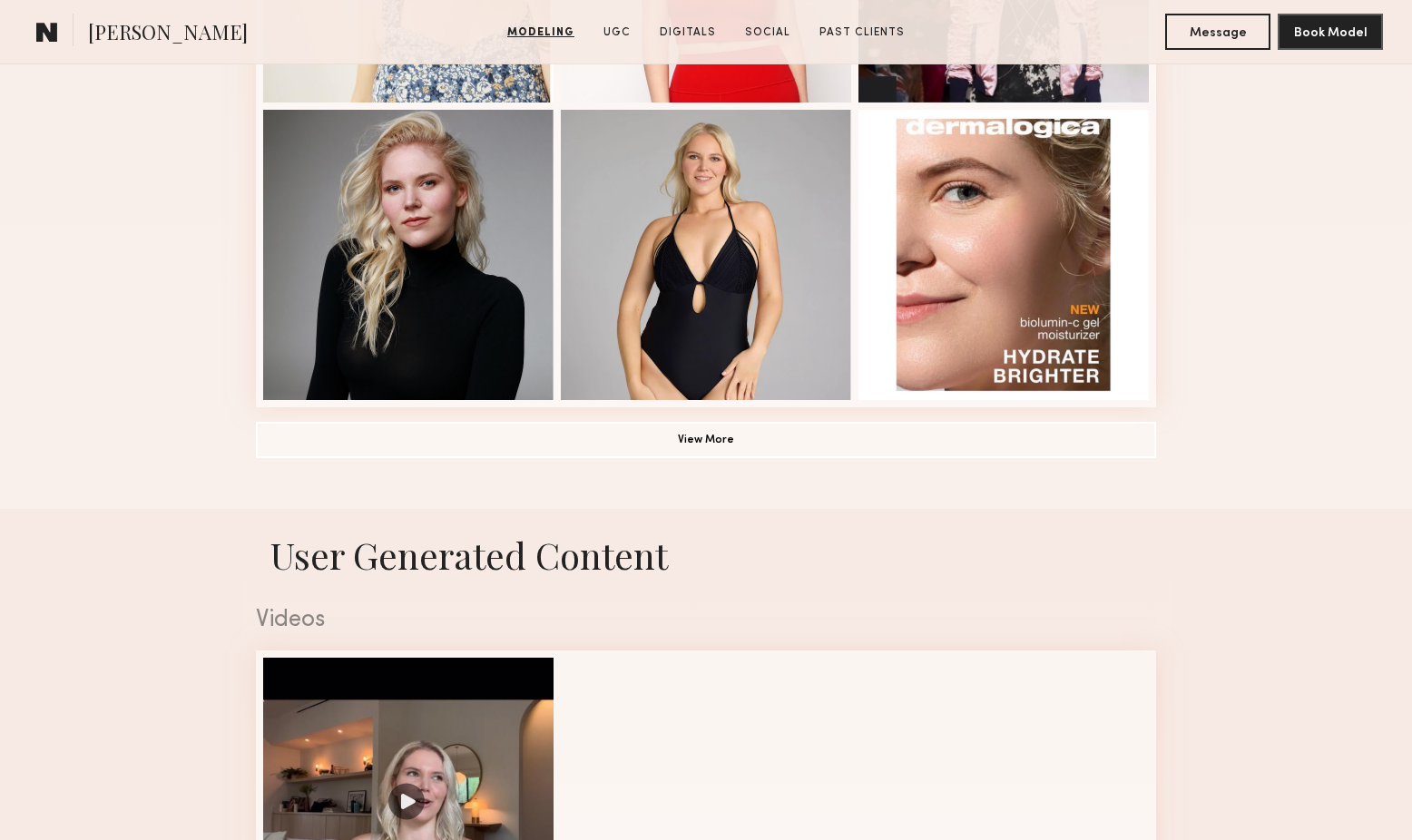
scroll to position [1314, 0]
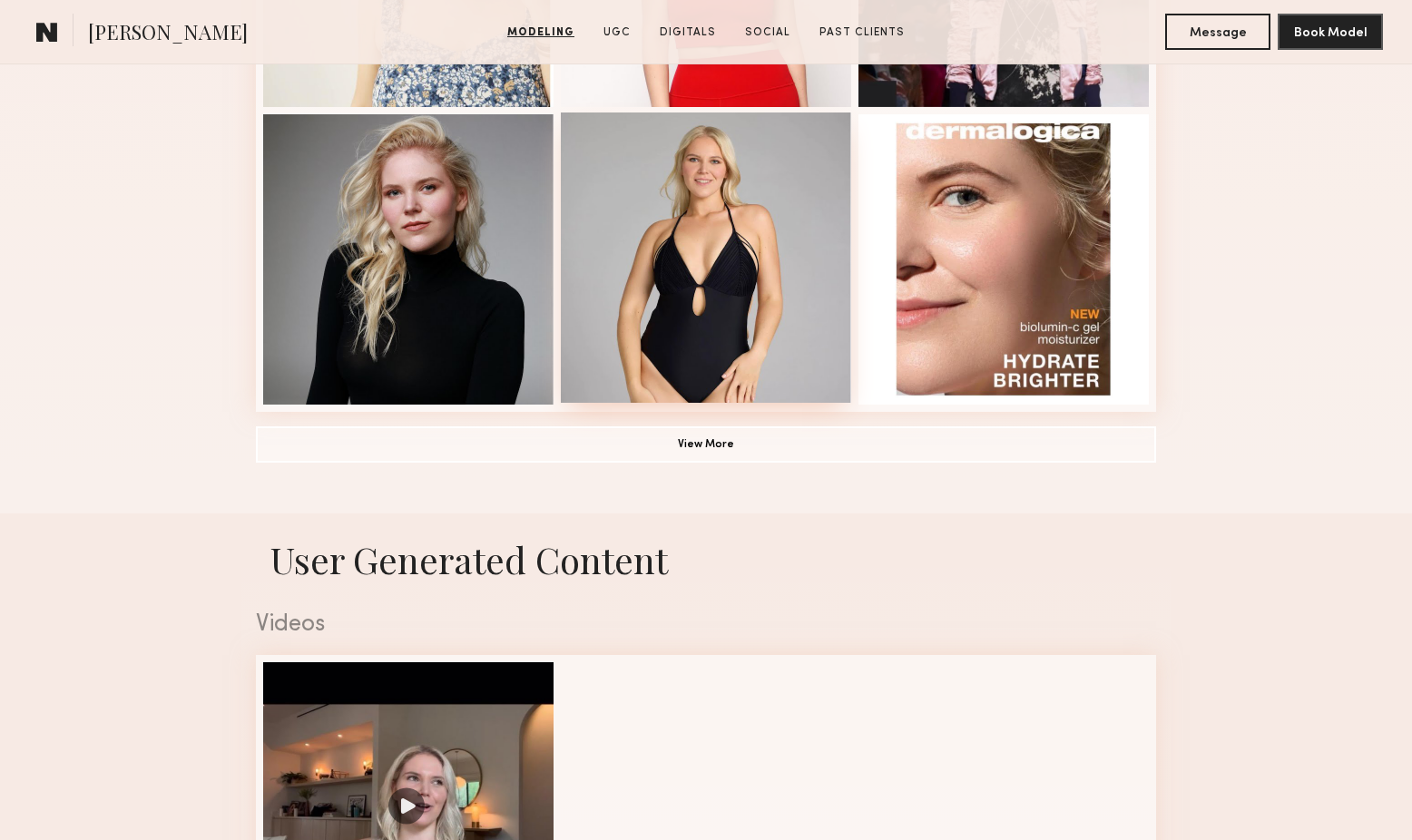
click at [662, 220] on div at bounding box center [706, 258] width 291 height 291
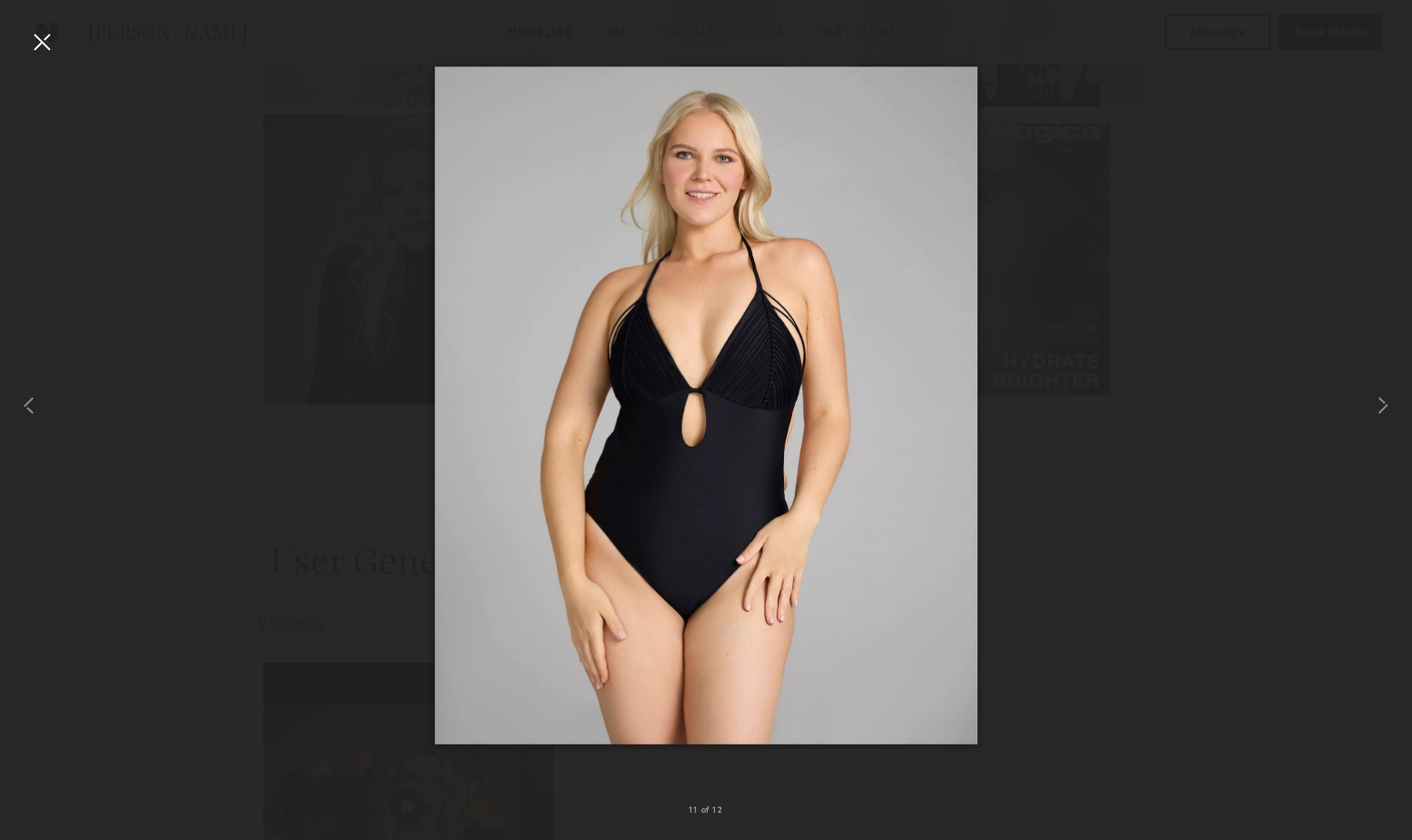
click at [47, 41] on div at bounding box center [42, 42] width 29 height 29
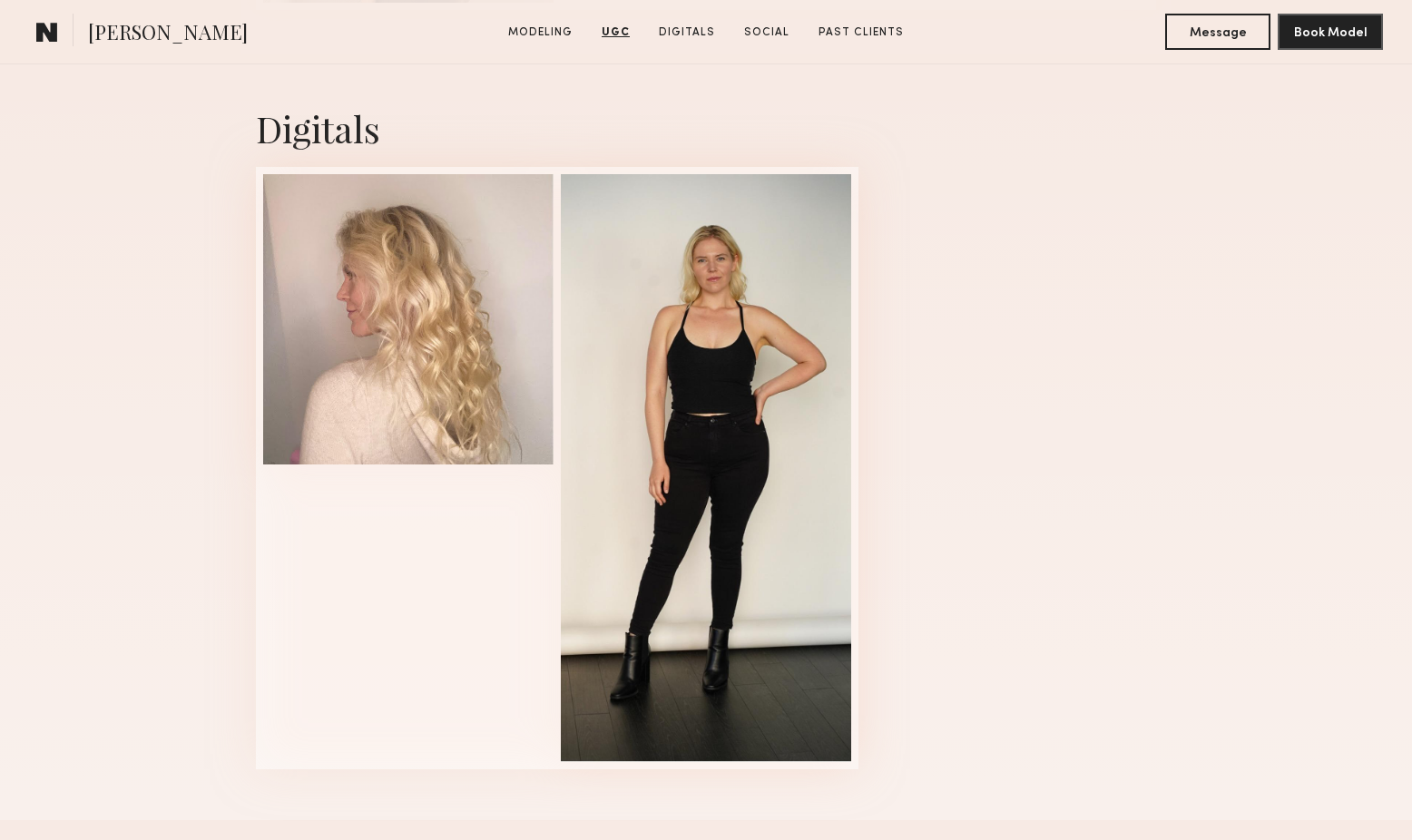
scroll to position [2753, 0]
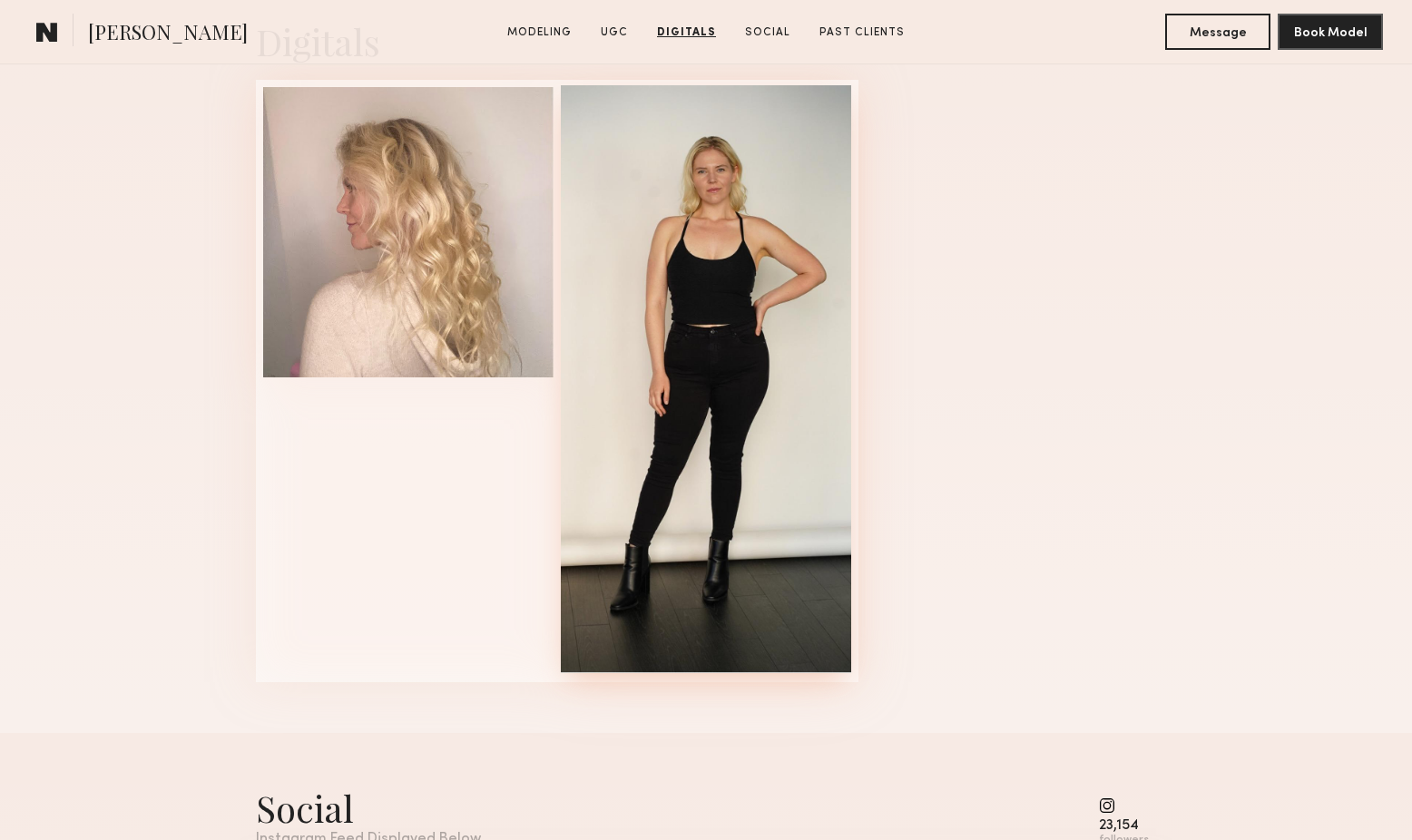
click at [807, 367] on div at bounding box center [706, 379] width 291 height 588
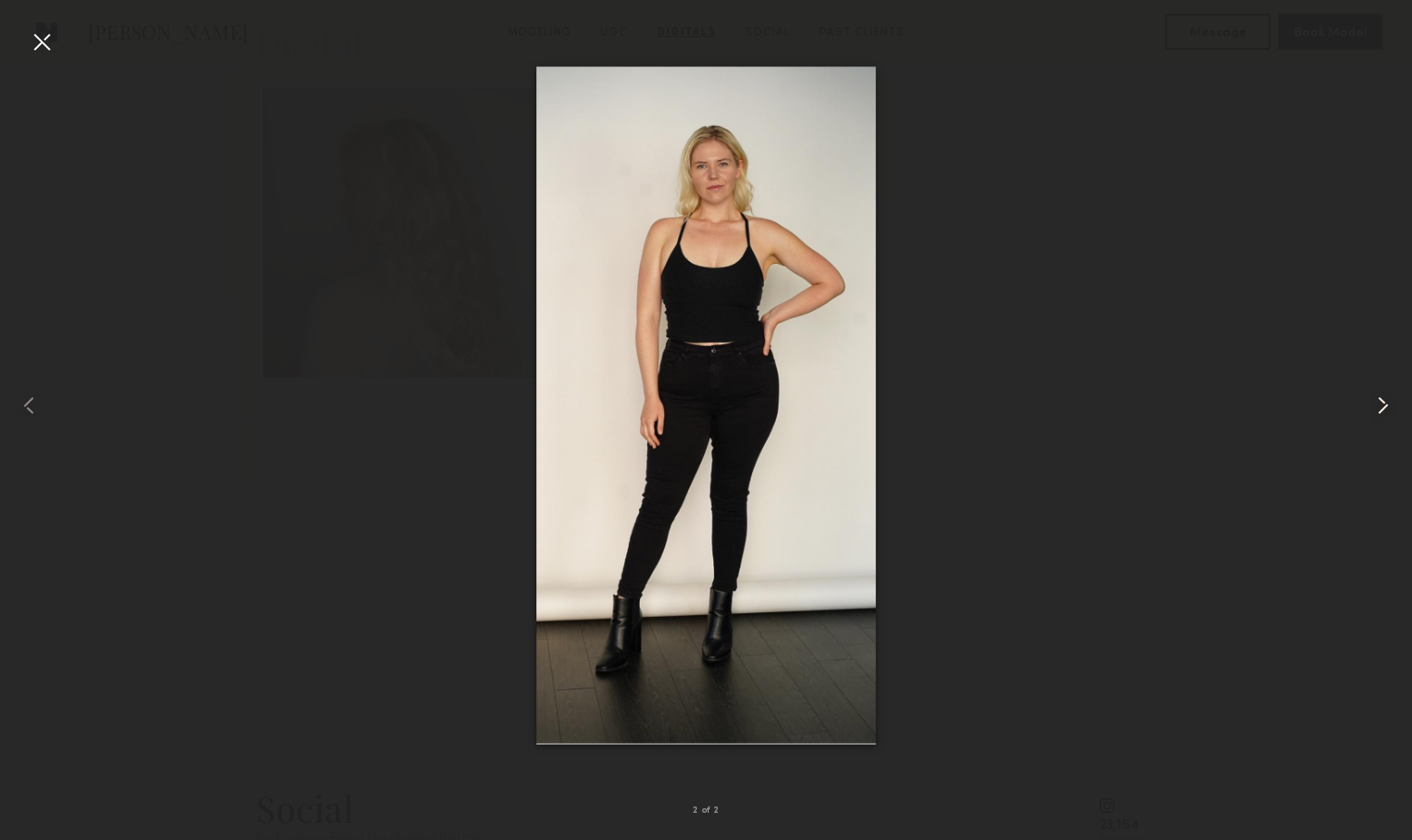
click at [1384, 410] on common-icon at bounding box center [1383, 406] width 29 height 29
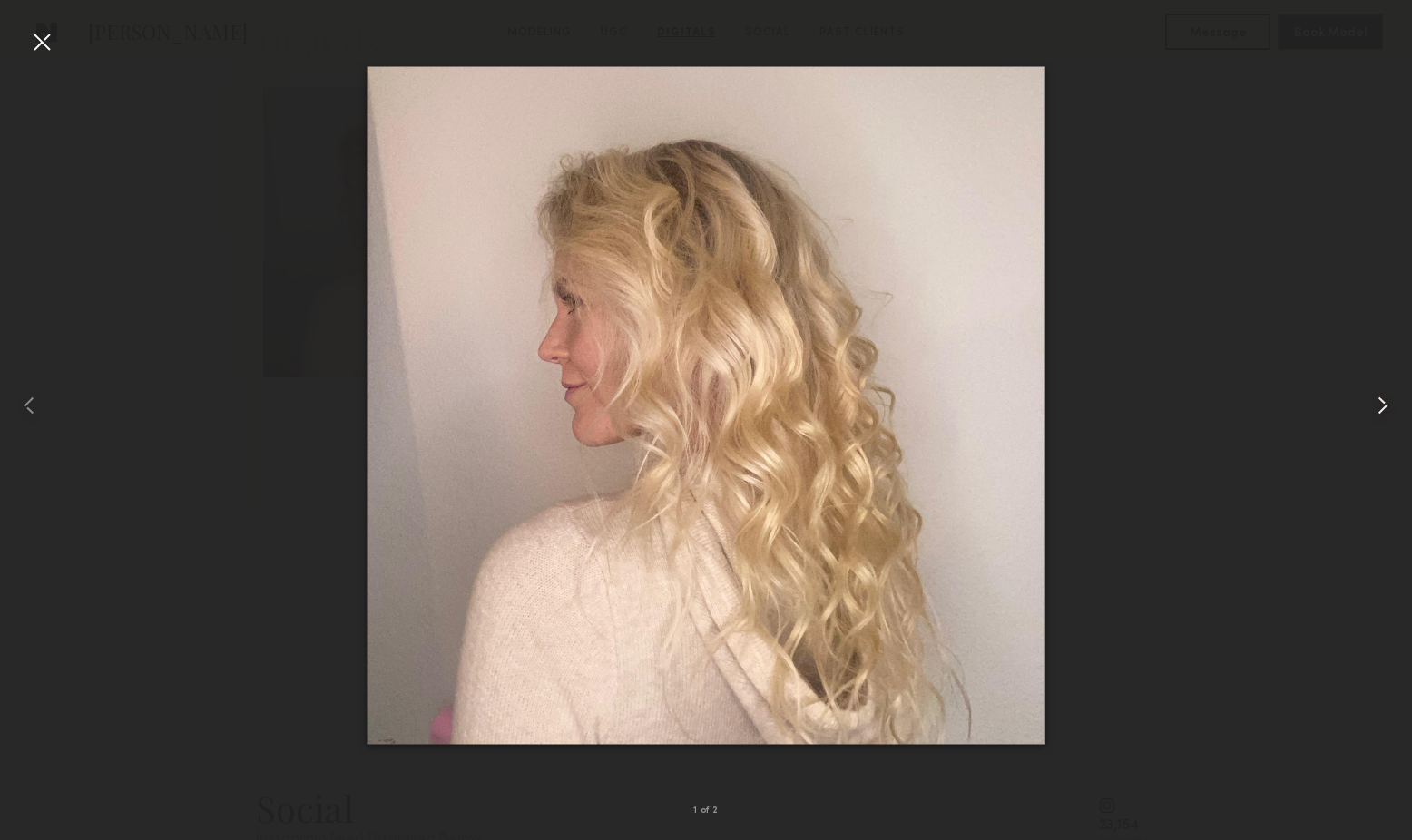
click at [1384, 410] on common-icon at bounding box center [1383, 406] width 29 height 29
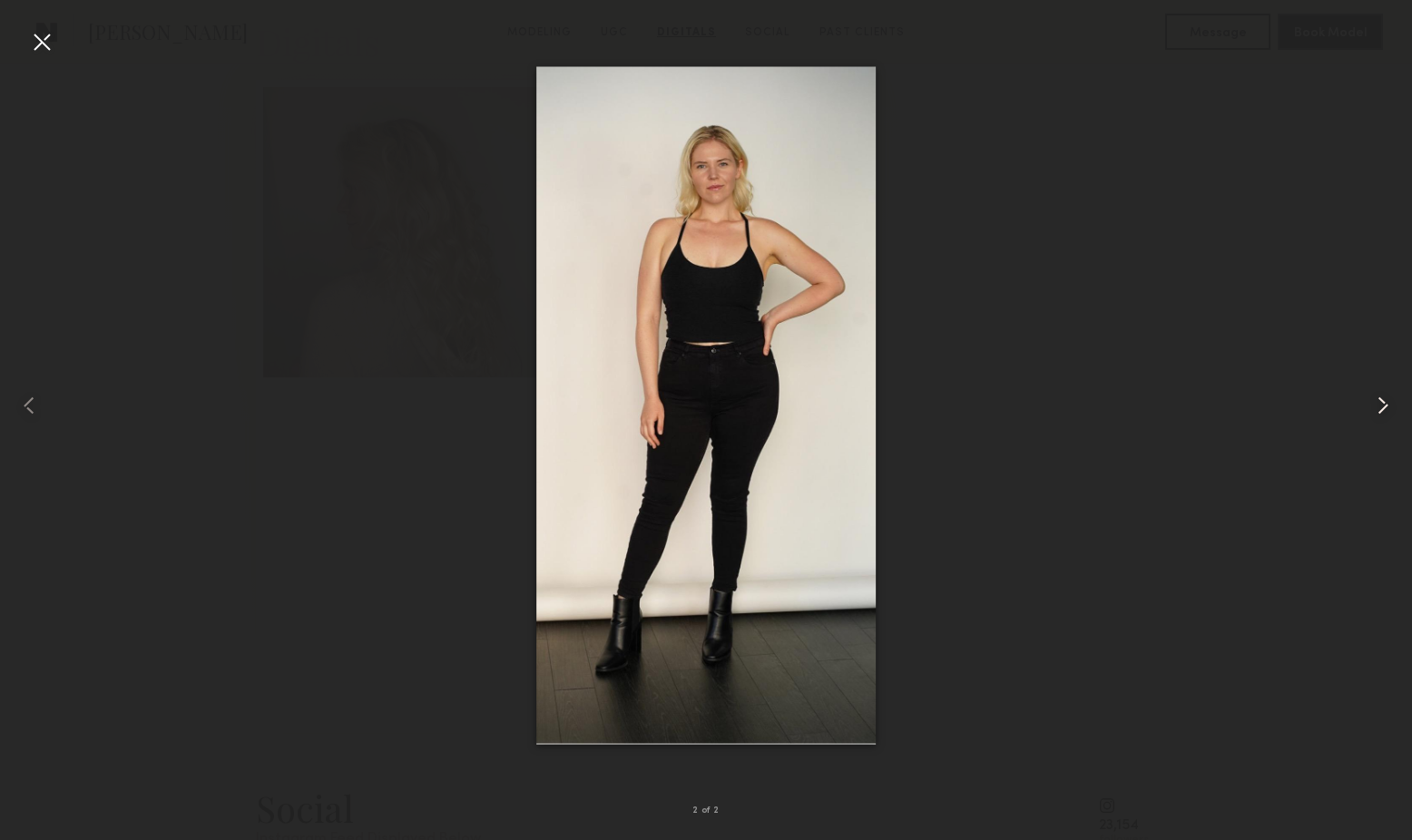
click at [1384, 410] on common-icon at bounding box center [1383, 406] width 29 height 29
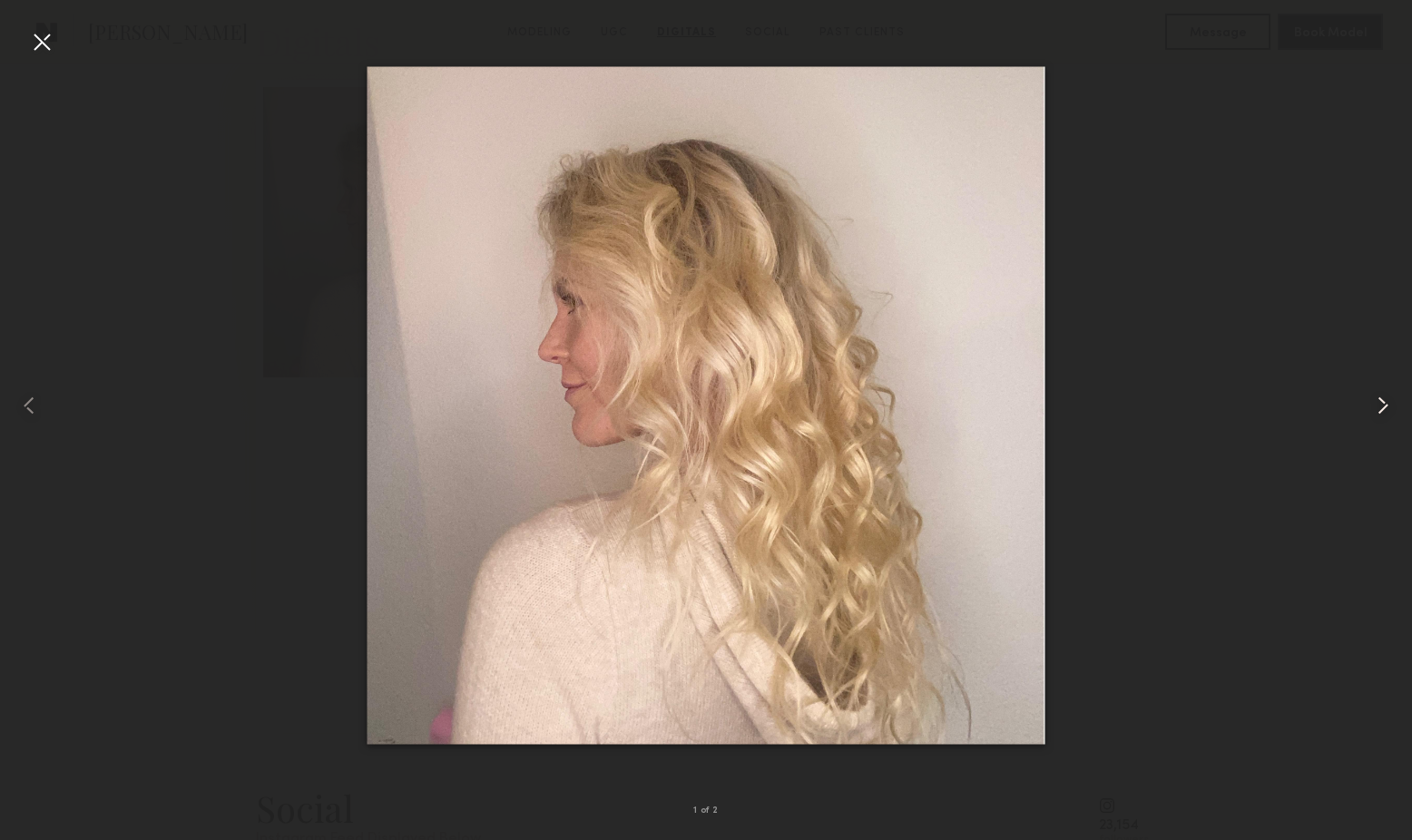
click at [1384, 410] on common-icon at bounding box center [1383, 406] width 29 height 29
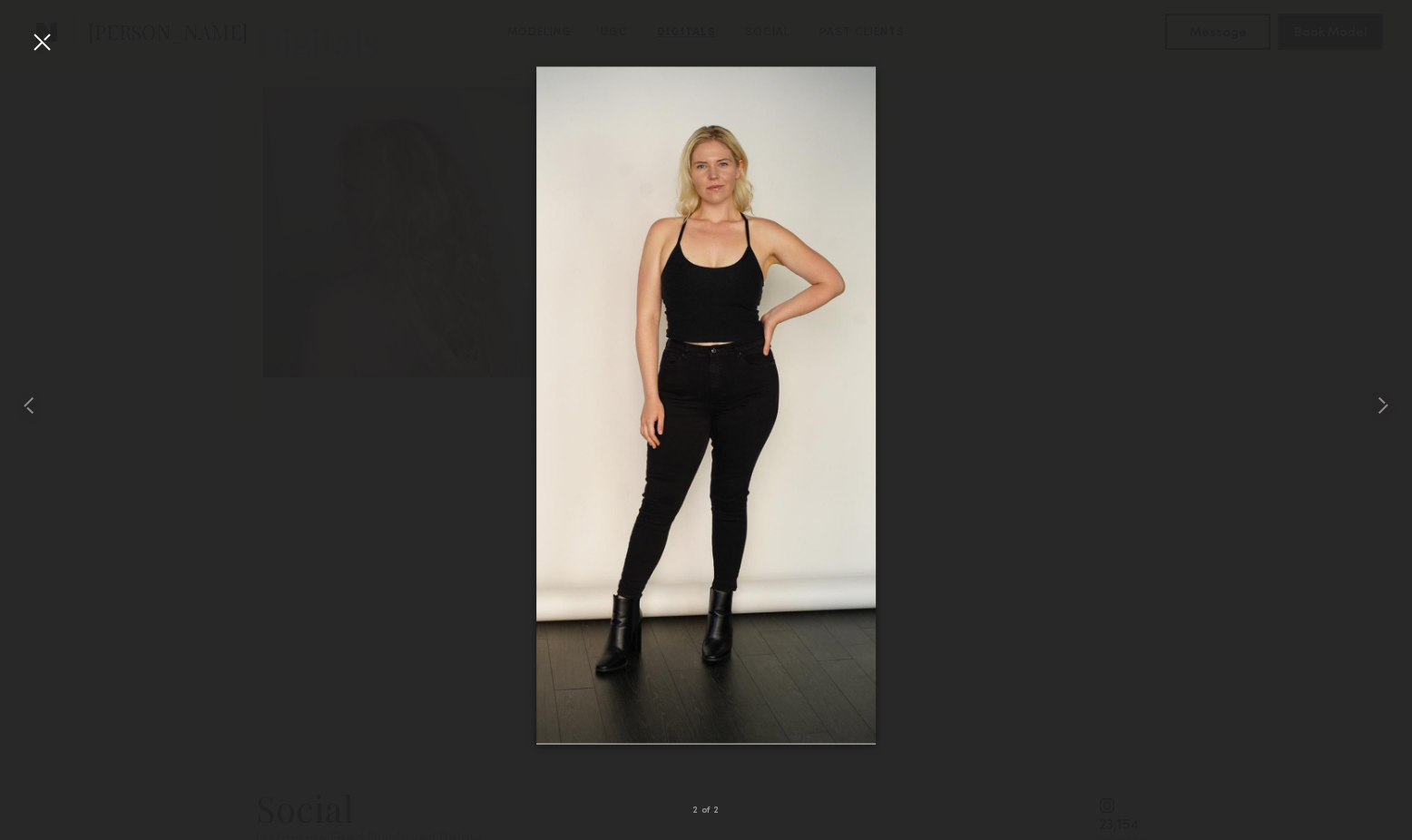
click at [1320, 452] on div at bounding box center [706, 406] width 1412 height 753
click at [942, 248] on div at bounding box center [706, 406] width 1412 height 753
click at [37, 41] on div at bounding box center [42, 42] width 29 height 29
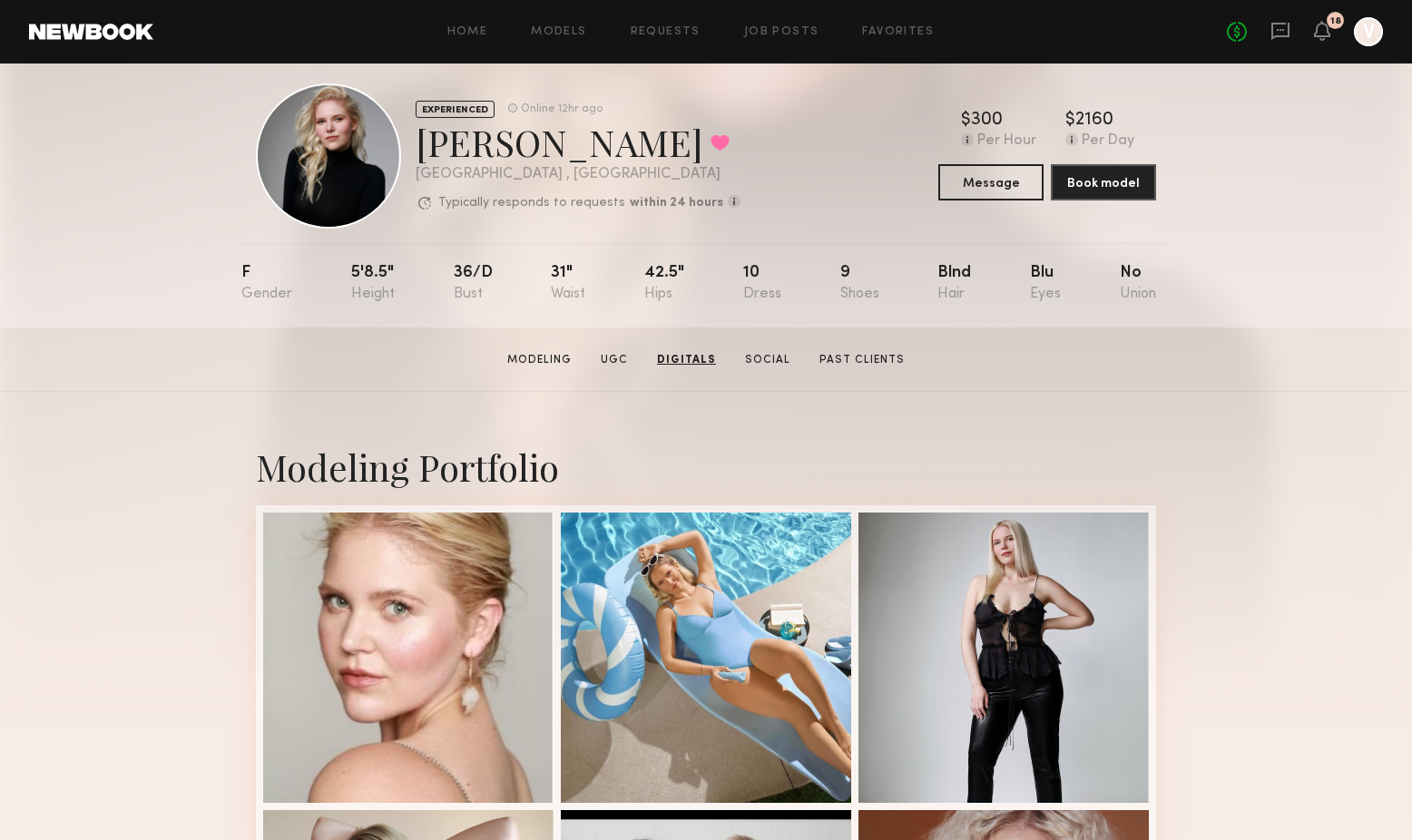
scroll to position [0, 0]
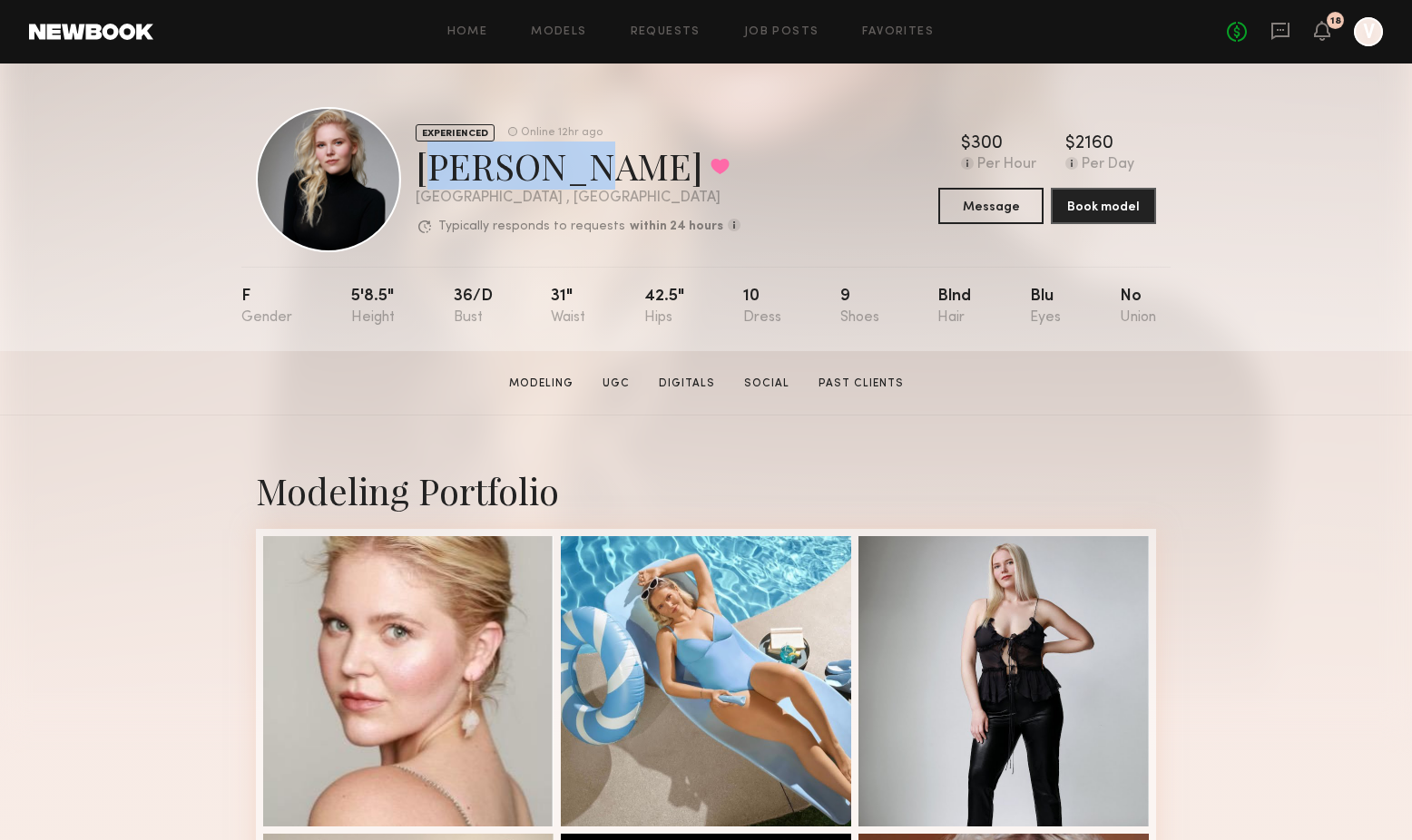
drag, startPoint x: 409, startPoint y: 171, endPoint x: 545, endPoint y: 163, distance: 136.2
click at [545, 163] on div "EXPERIENCED Online 12hr ago Kelsey K. Favorited Los Angeles , CA Typically resp…" at bounding box center [498, 180] width 485 height 145
copy div "Kelsey K"
click at [75, 388] on section "Kelsey K. Modeling UGC Digitals Social Past Clients Message Book Model" at bounding box center [706, 384] width 1412 height 65
click at [692, 385] on link "Digitals" at bounding box center [687, 383] width 70 height 16
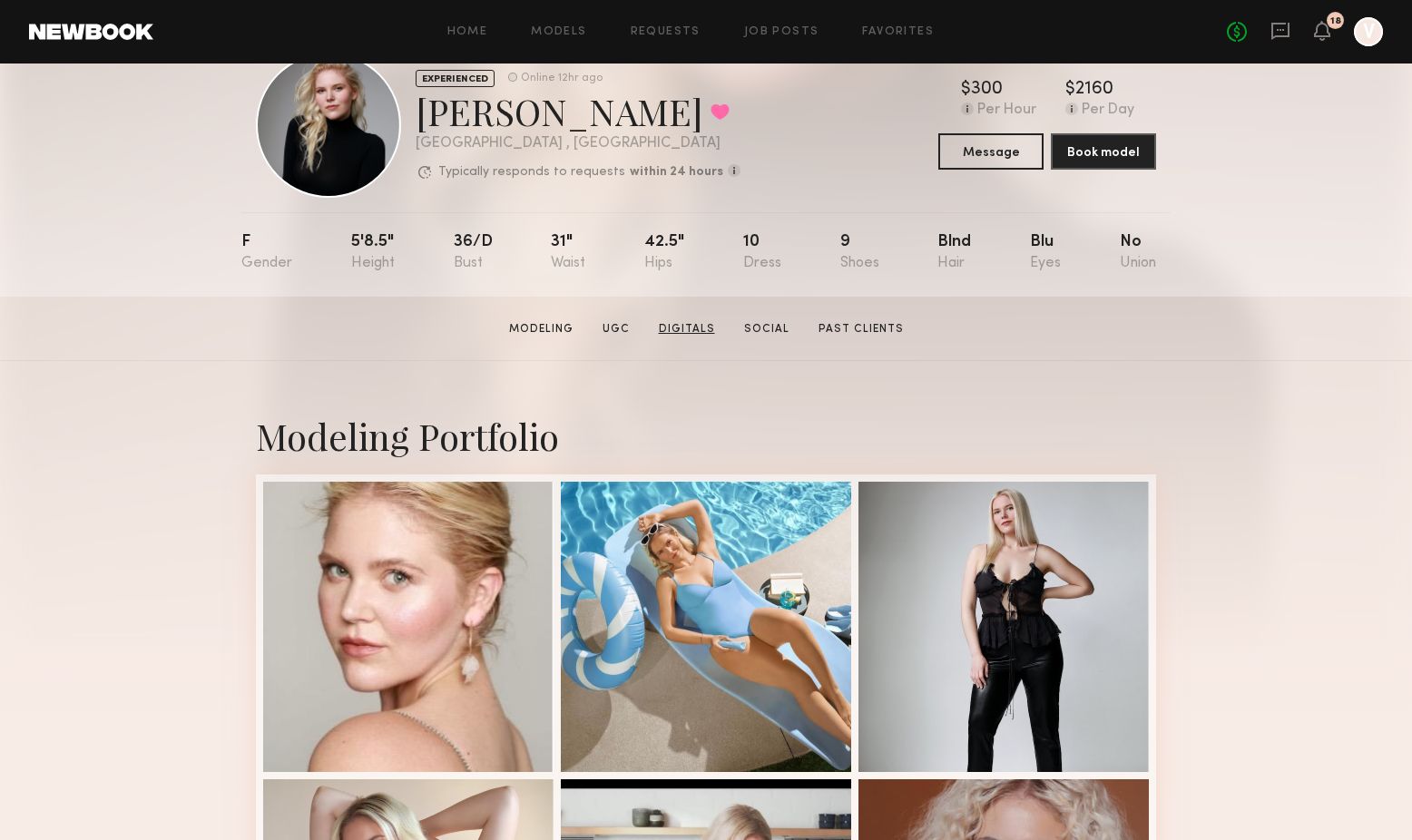
scroll to position [108, 0]
